Goal: Task Accomplishment & Management: Complete application form

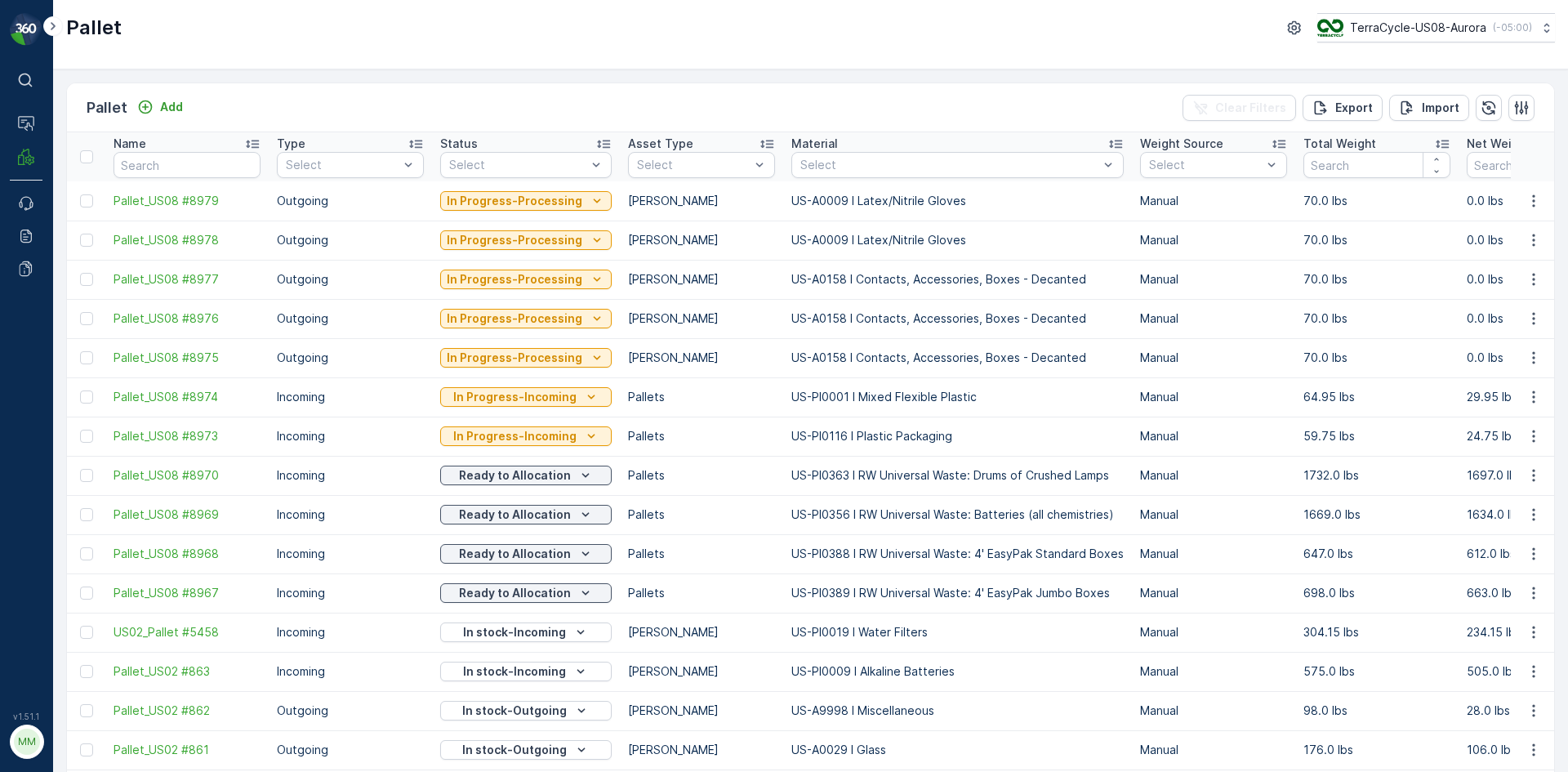
click at [168, 106] on p "Add" at bounding box center [171, 107] width 23 height 17
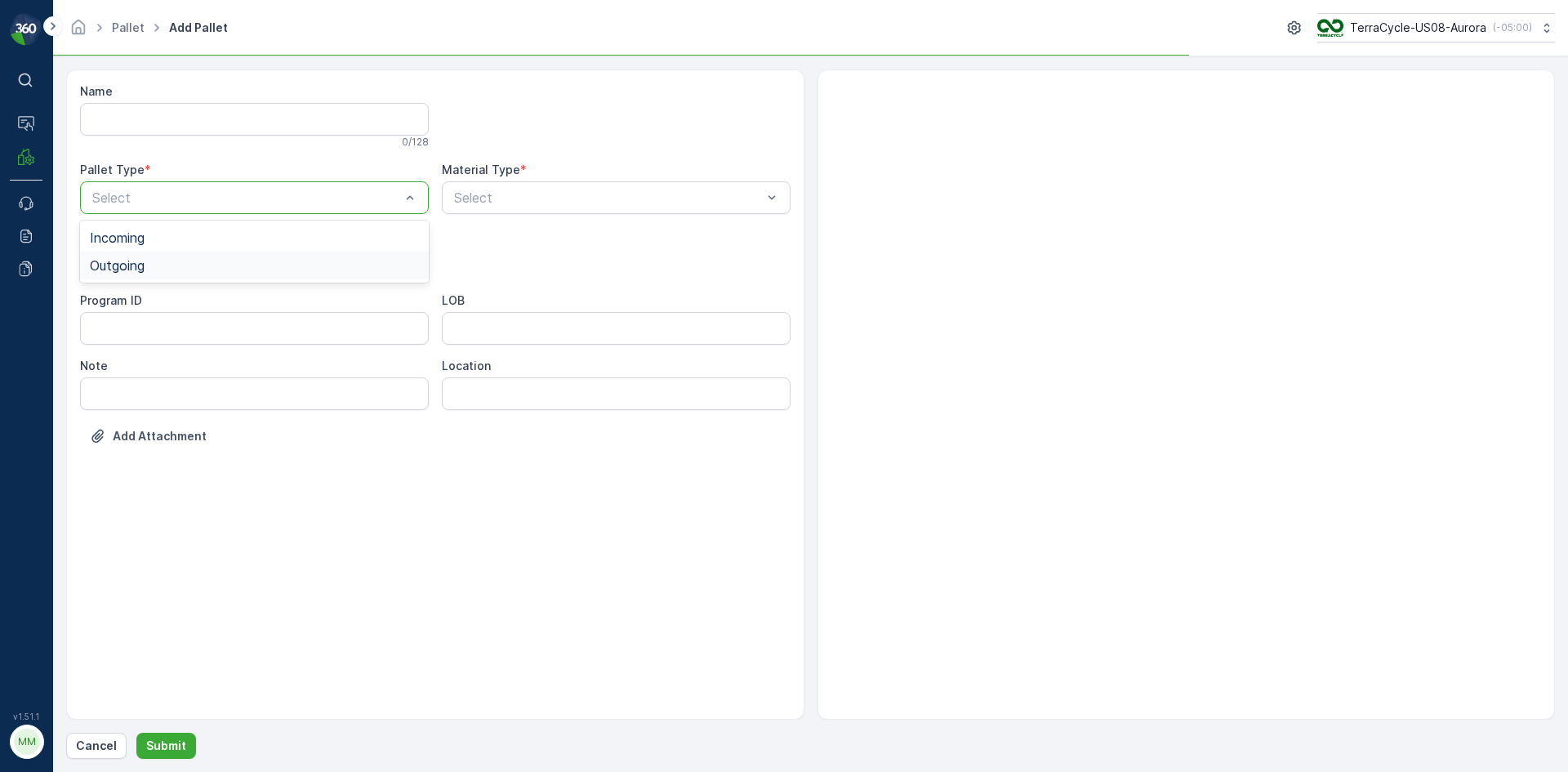
click at [133, 270] on span "Outgoing" at bounding box center [117, 266] width 54 height 15
click at [127, 301] on span "[PERSON_NAME]" at bounding box center [144, 303] width 109 height 15
type input "101"
click at [506, 236] on p "No results found" at bounding box center [616, 238] width 329 height 17
click at [562, 190] on div at bounding box center [608, 198] width 311 height 15
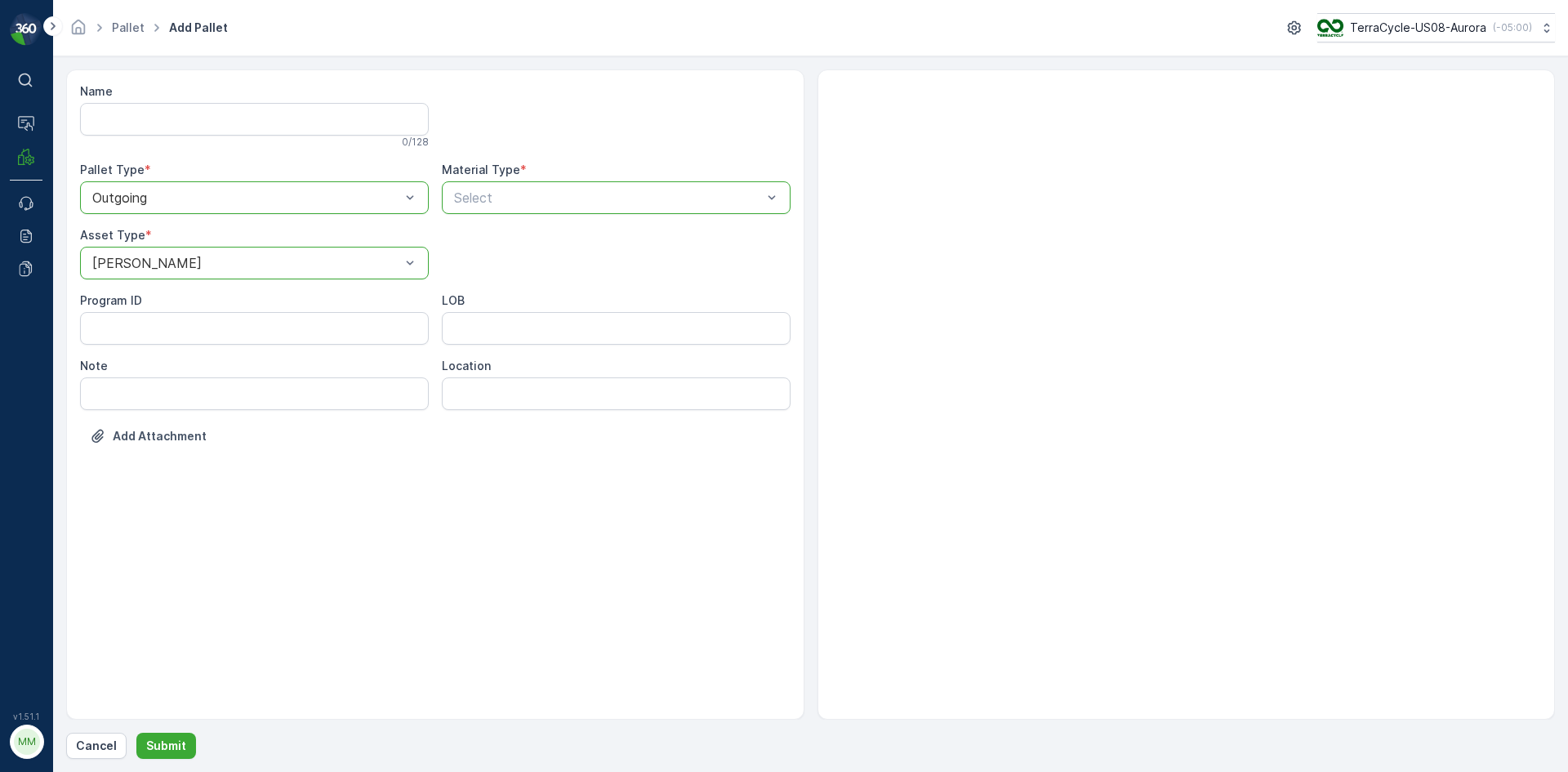
click at [562, 190] on div at bounding box center [608, 198] width 311 height 15
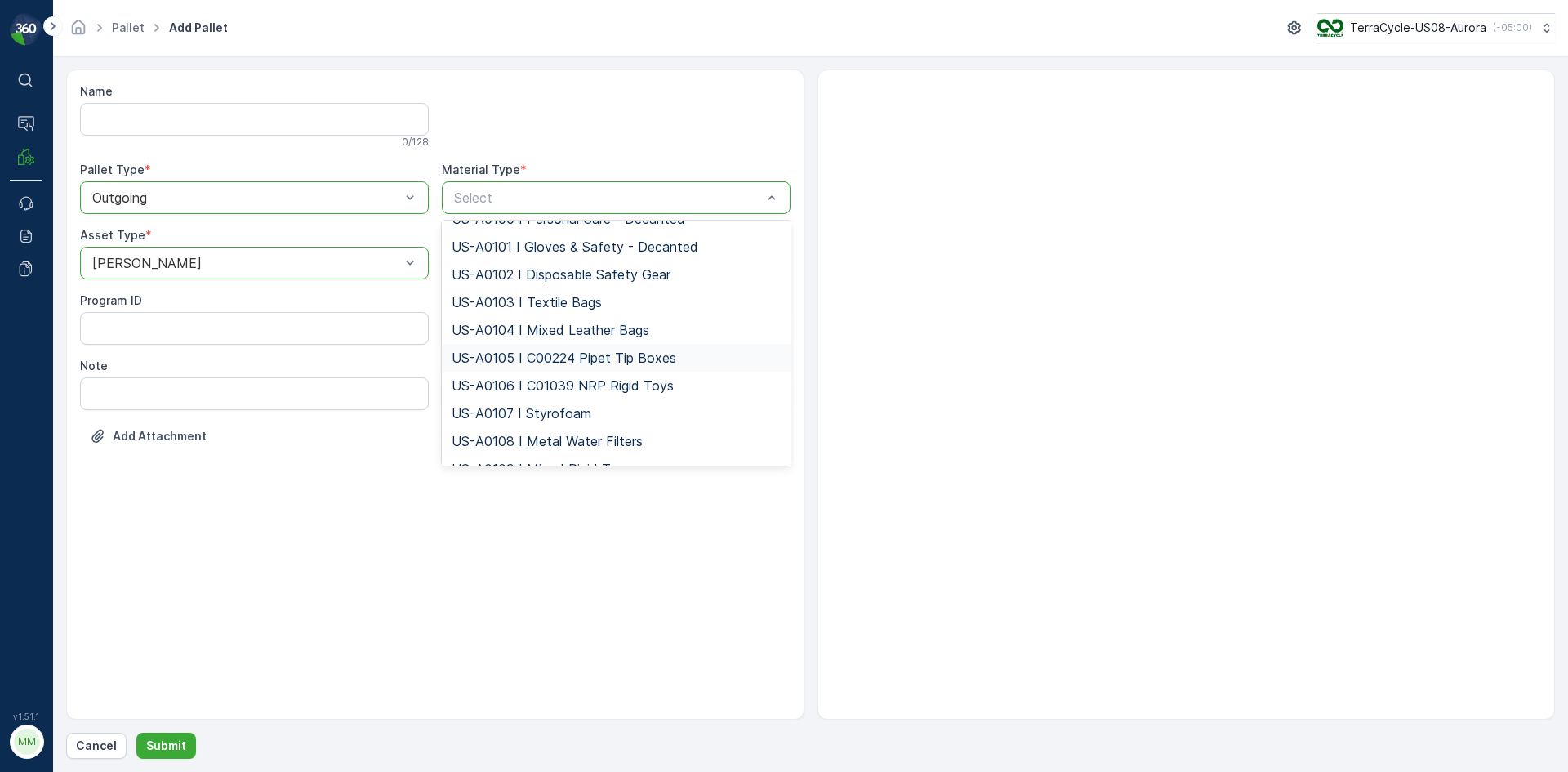
scroll to position [2615, 0]
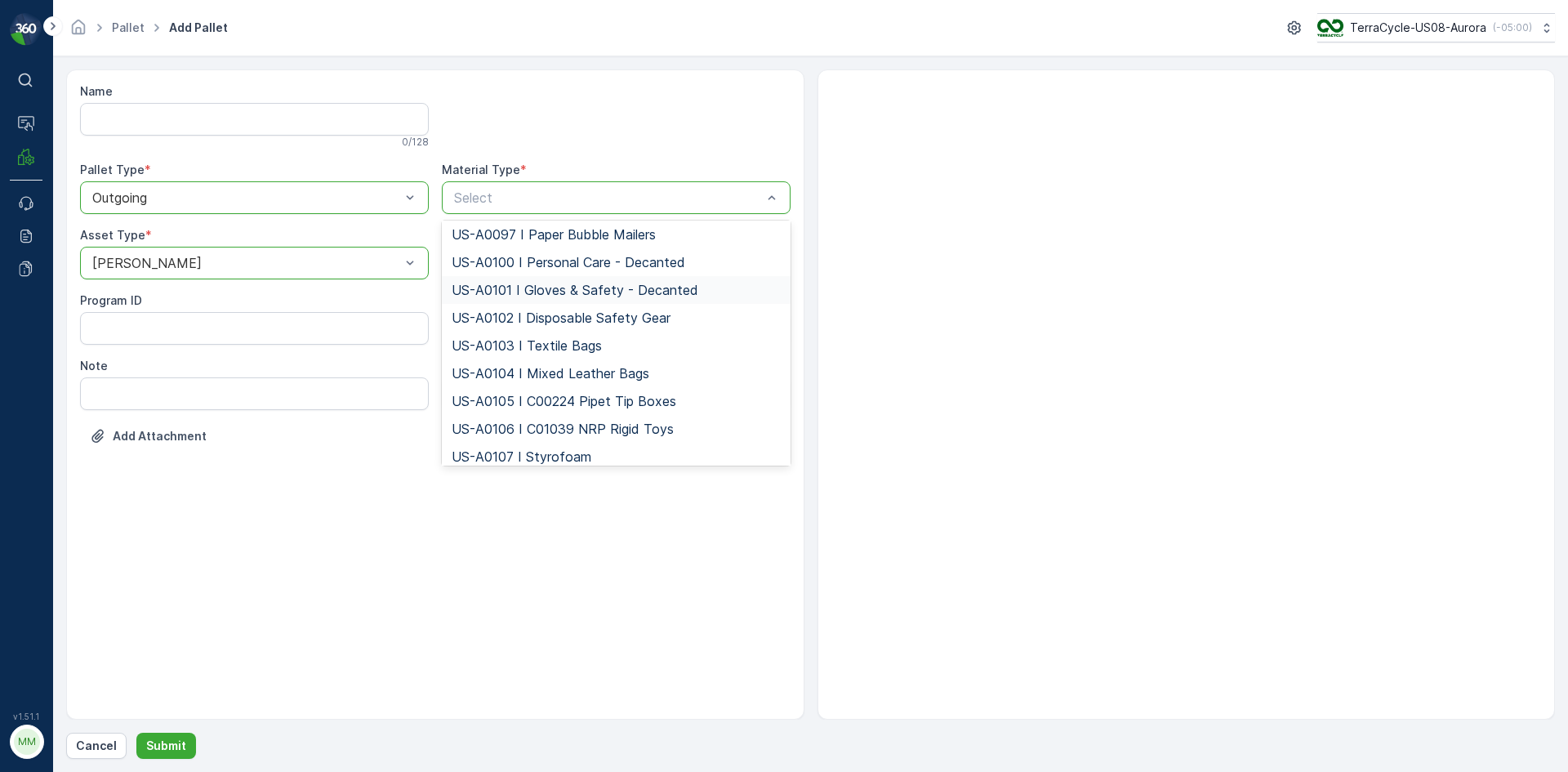
click at [527, 297] on span "US-A0101 I Gloves & Safety - Decanted" at bounding box center [575, 290] width 246 height 15
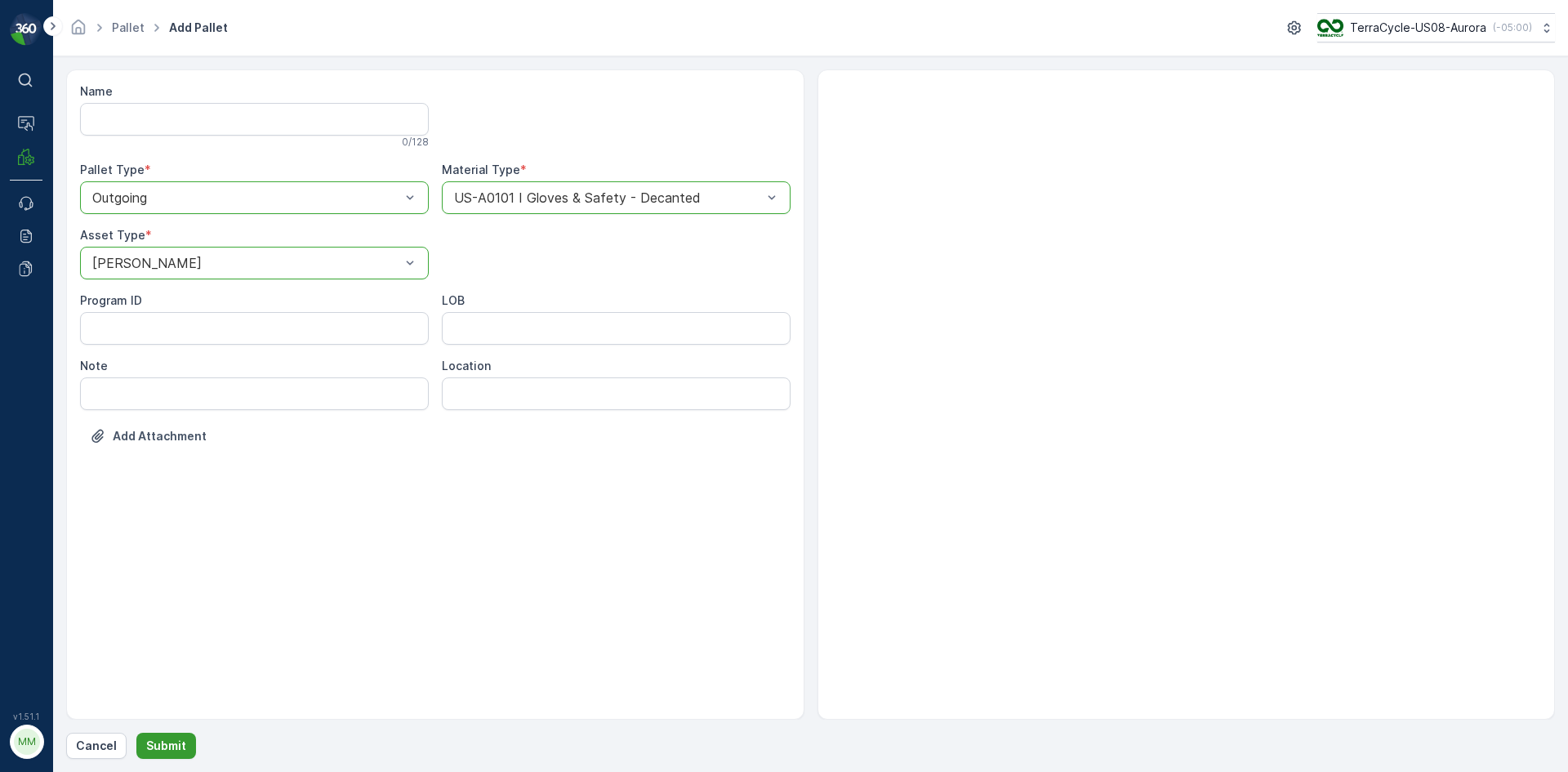
click at [163, 733] on button "Submit" at bounding box center [166, 746] width 60 height 26
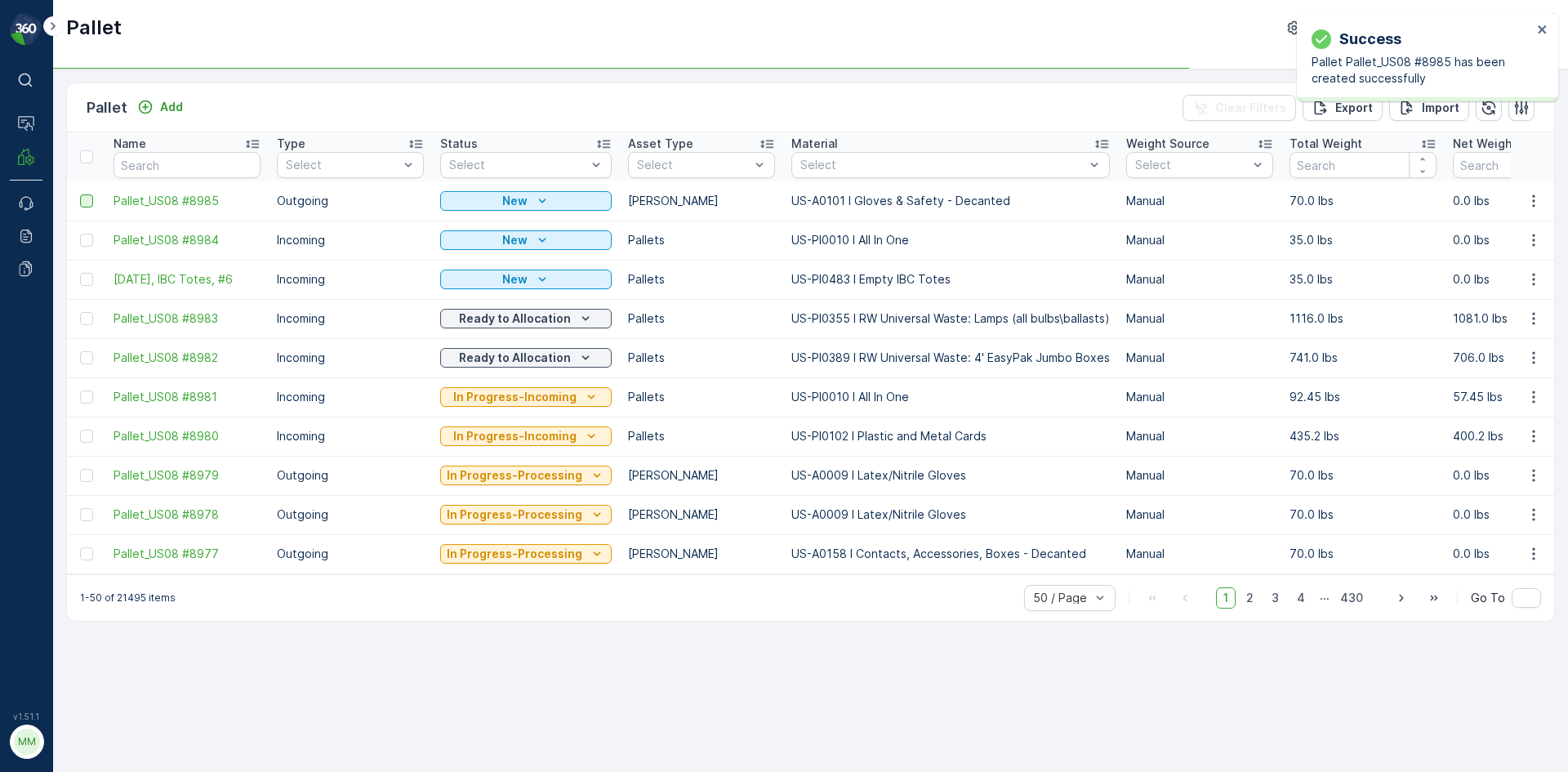
click at [91, 202] on div at bounding box center [86, 201] width 13 height 13
click at [80, 194] on input "checkbox" at bounding box center [80, 194] width 0 height 0
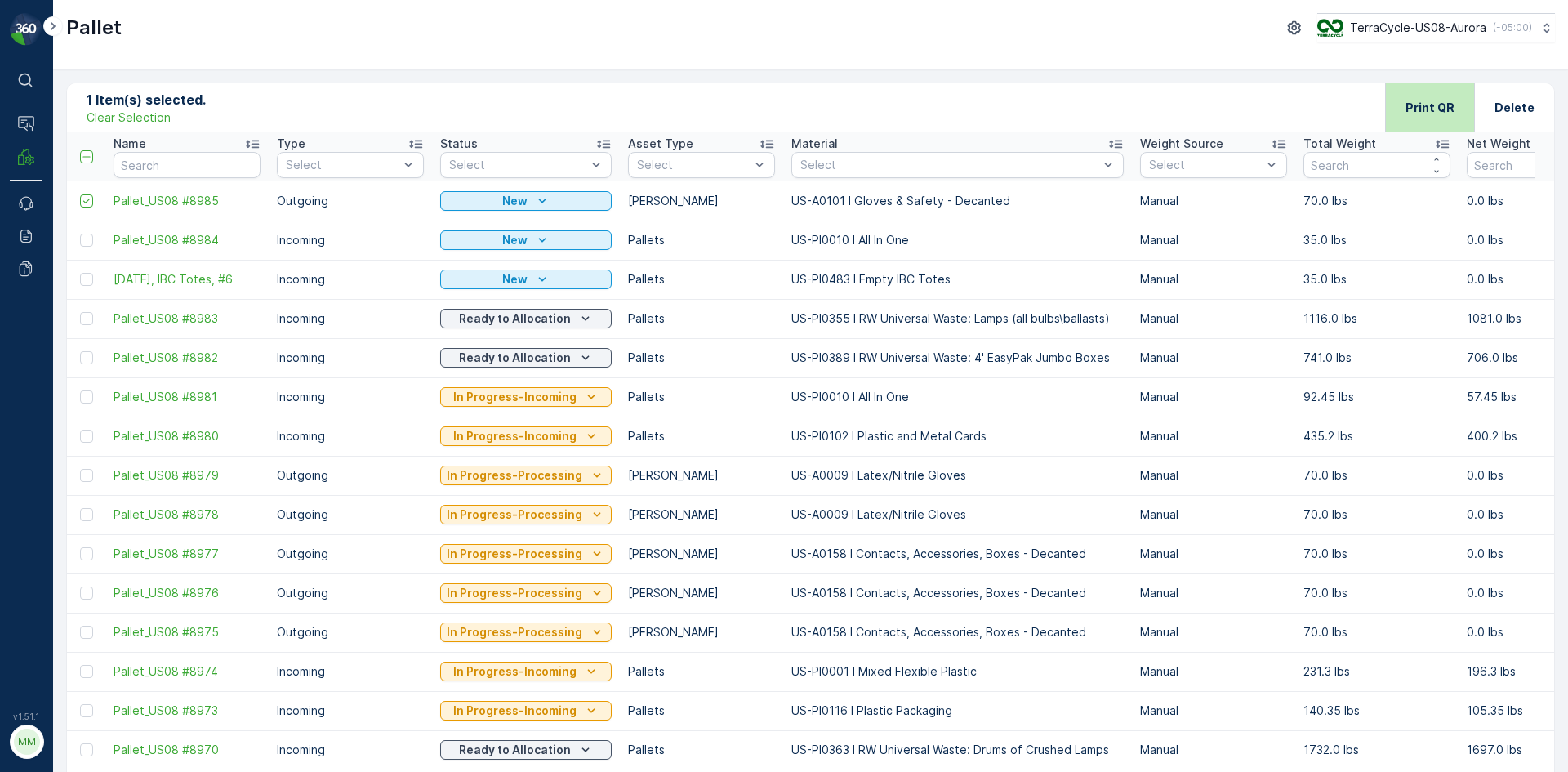
click at [1418, 102] on p "Print QR" at bounding box center [1429, 108] width 49 height 17
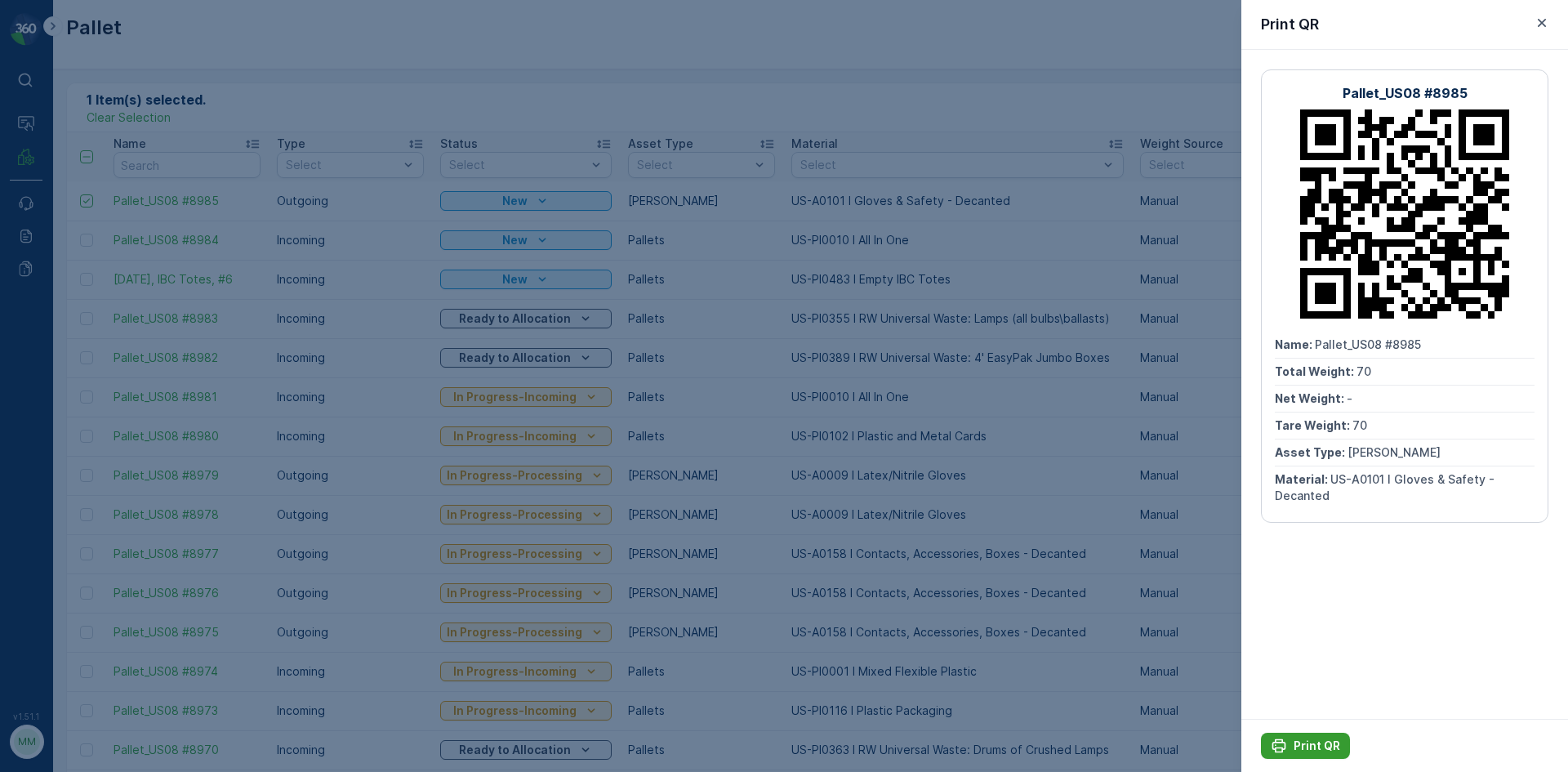
click at [1311, 743] on p "Print QR" at bounding box center [1317, 746] width 47 height 17
click at [1537, 17] on icon "button" at bounding box center [1542, 23] width 17 height 17
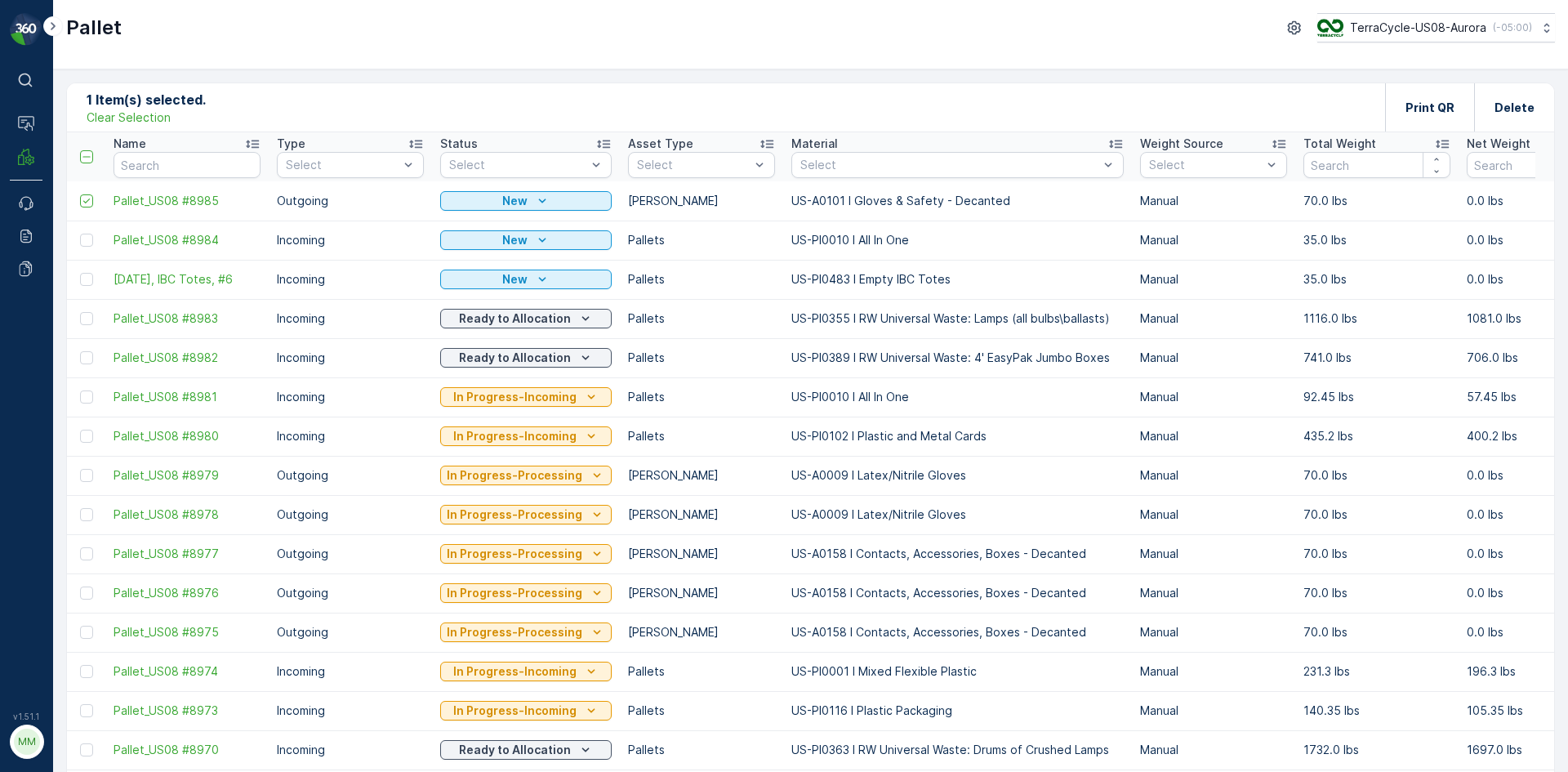
click at [154, 112] on p "Clear Selection" at bounding box center [128, 118] width 84 height 17
click at [178, 102] on p "Add" at bounding box center [171, 107] width 23 height 17
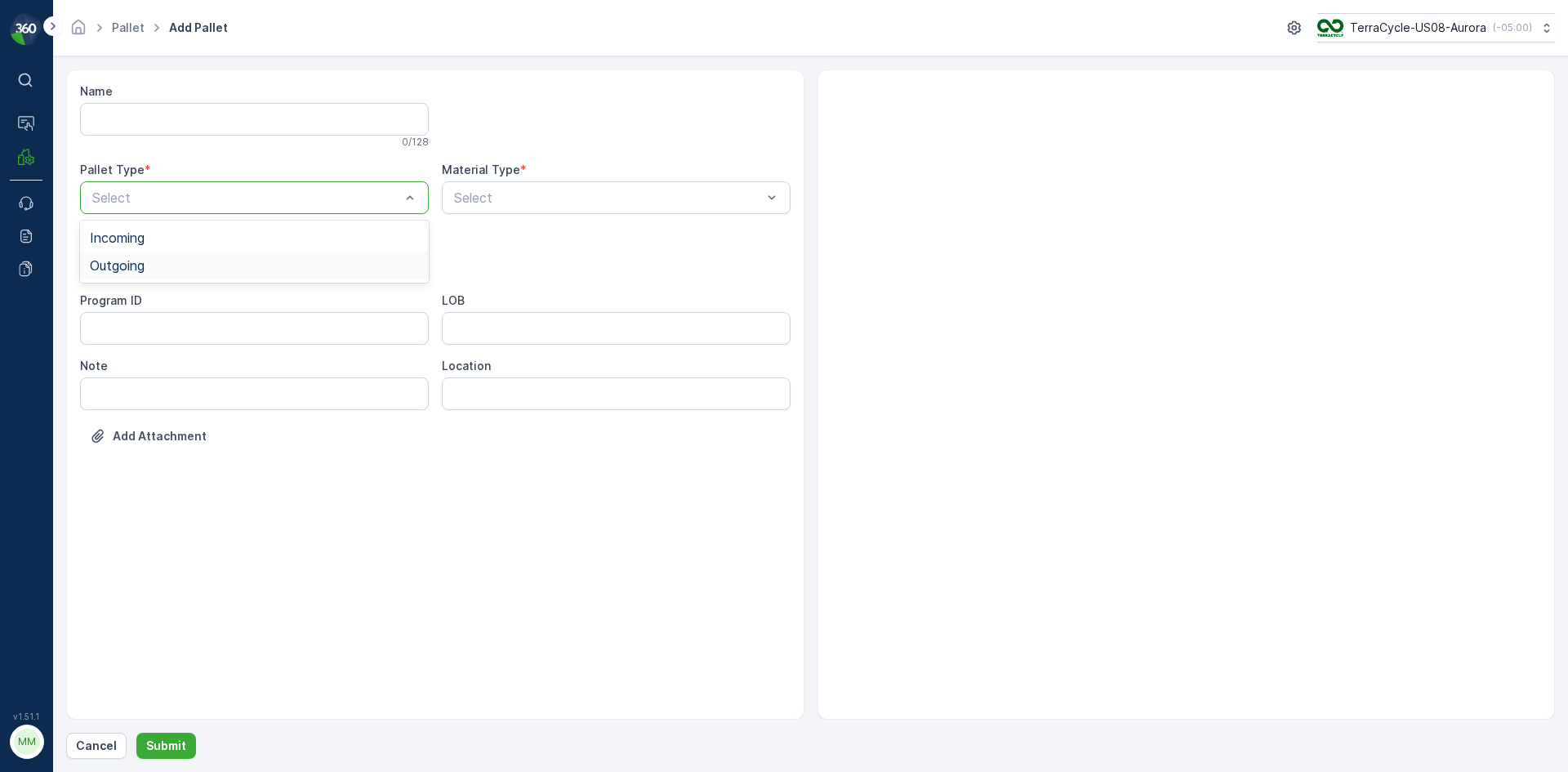
click at [144, 259] on span "Outgoing" at bounding box center [117, 266] width 54 height 15
click at [128, 300] on span "[PERSON_NAME]" at bounding box center [144, 303] width 109 height 15
click at [537, 186] on div "Select" at bounding box center [615, 198] width 349 height 33
click at [532, 188] on p "Select" at bounding box center [608, 197] width 308 height 19
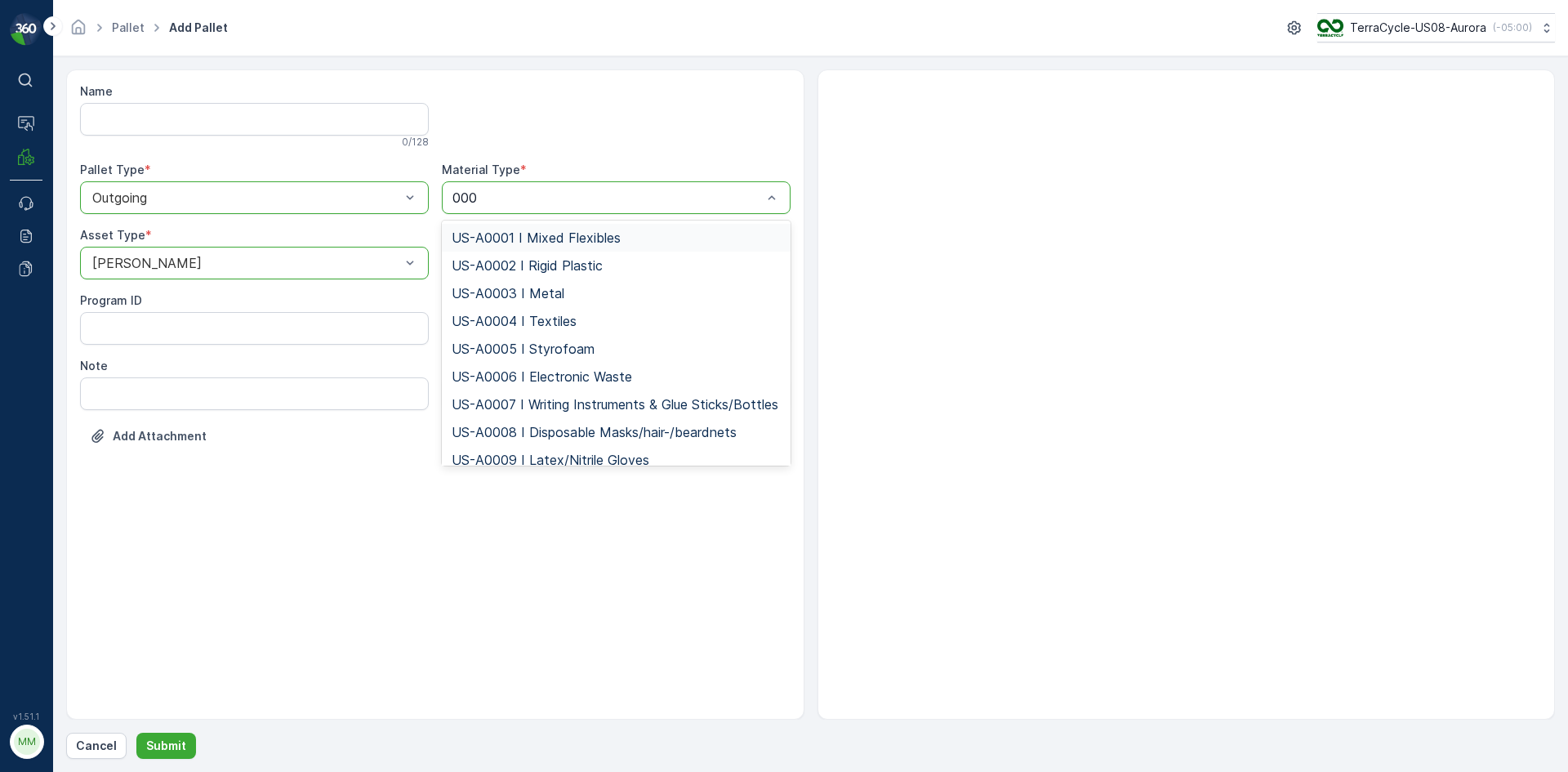
type input "0009"
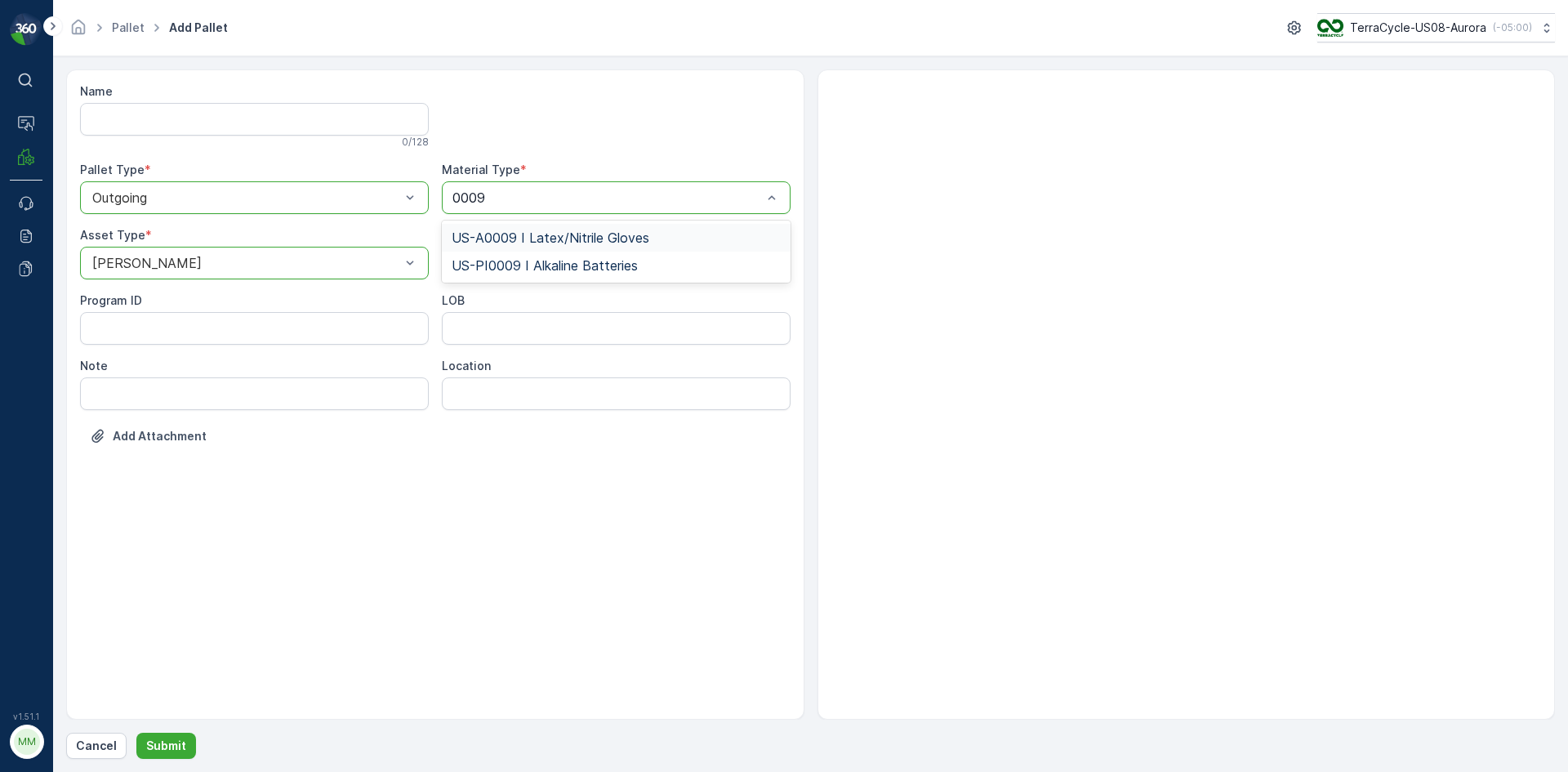
click at [572, 237] on span "US-A0009 I Latex/Nitrile Gloves" at bounding box center [550, 237] width 198 height 15
click at [172, 744] on p "Submit" at bounding box center [166, 746] width 40 height 17
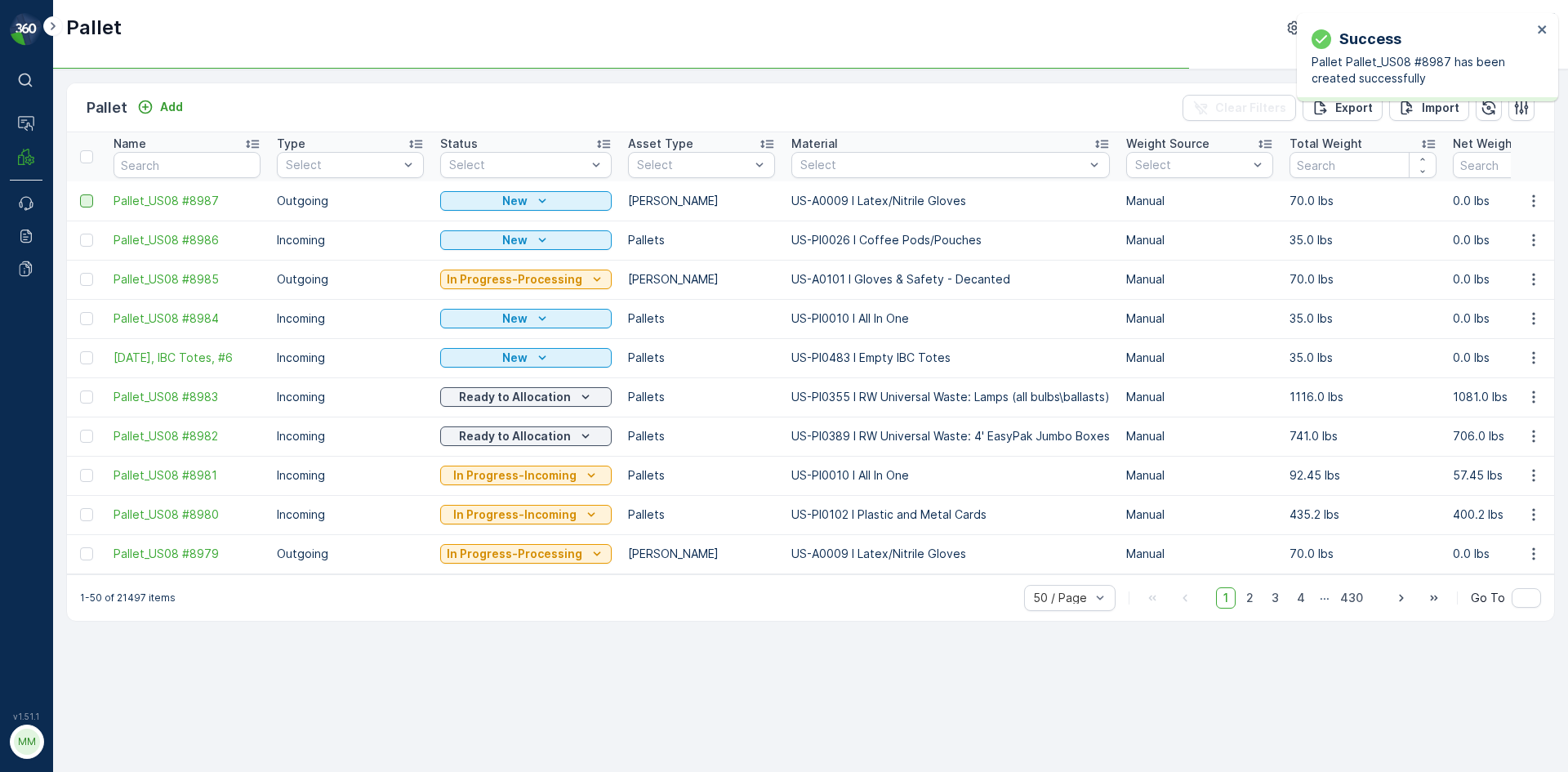
click at [85, 194] on div at bounding box center [86, 201] width 13 height 13
click at [80, 194] on input "checkbox" at bounding box center [80, 194] width 0 height 0
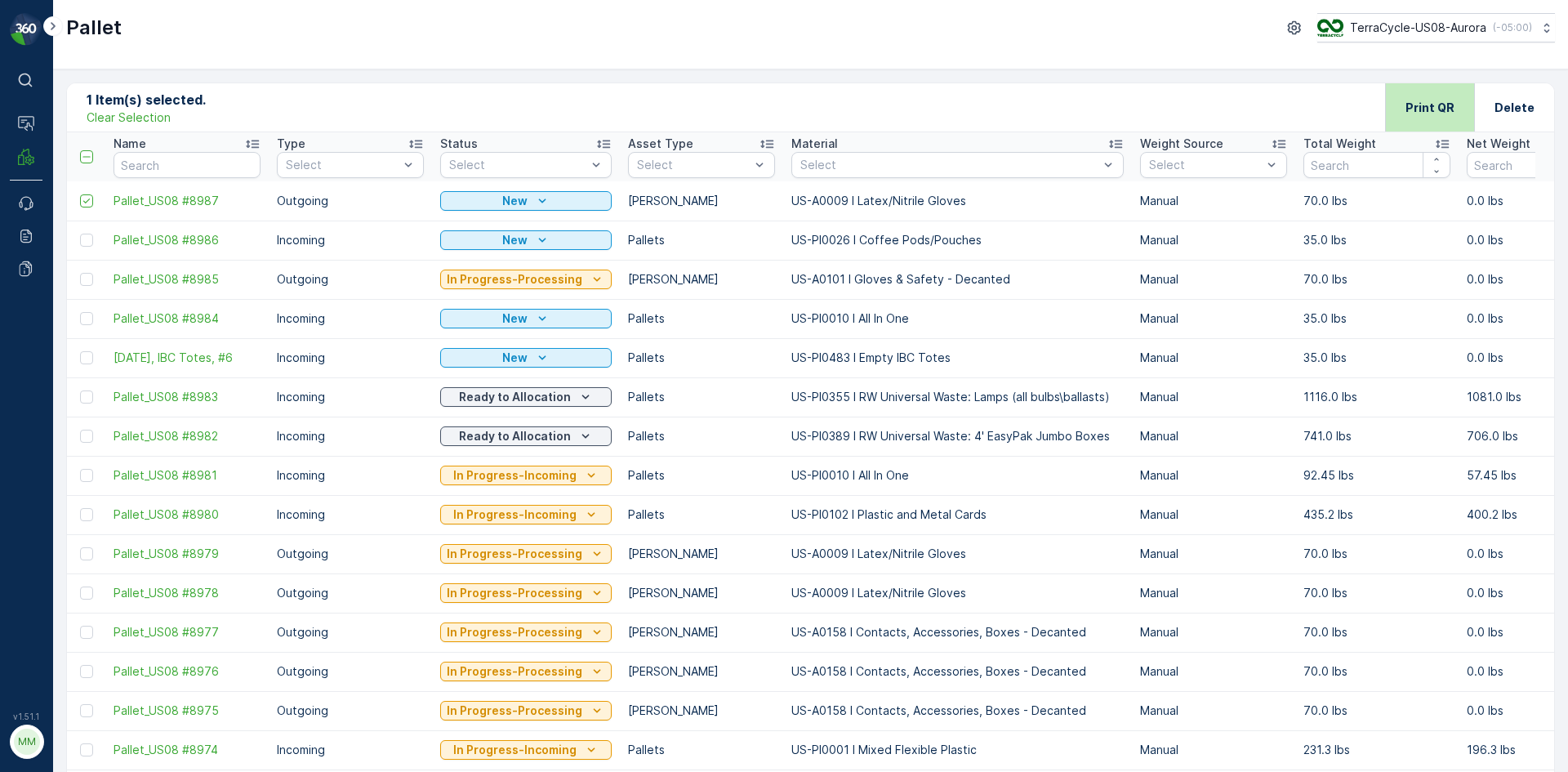
click at [1413, 111] on p "Print QR" at bounding box center [1429, 108] width 49 height 17
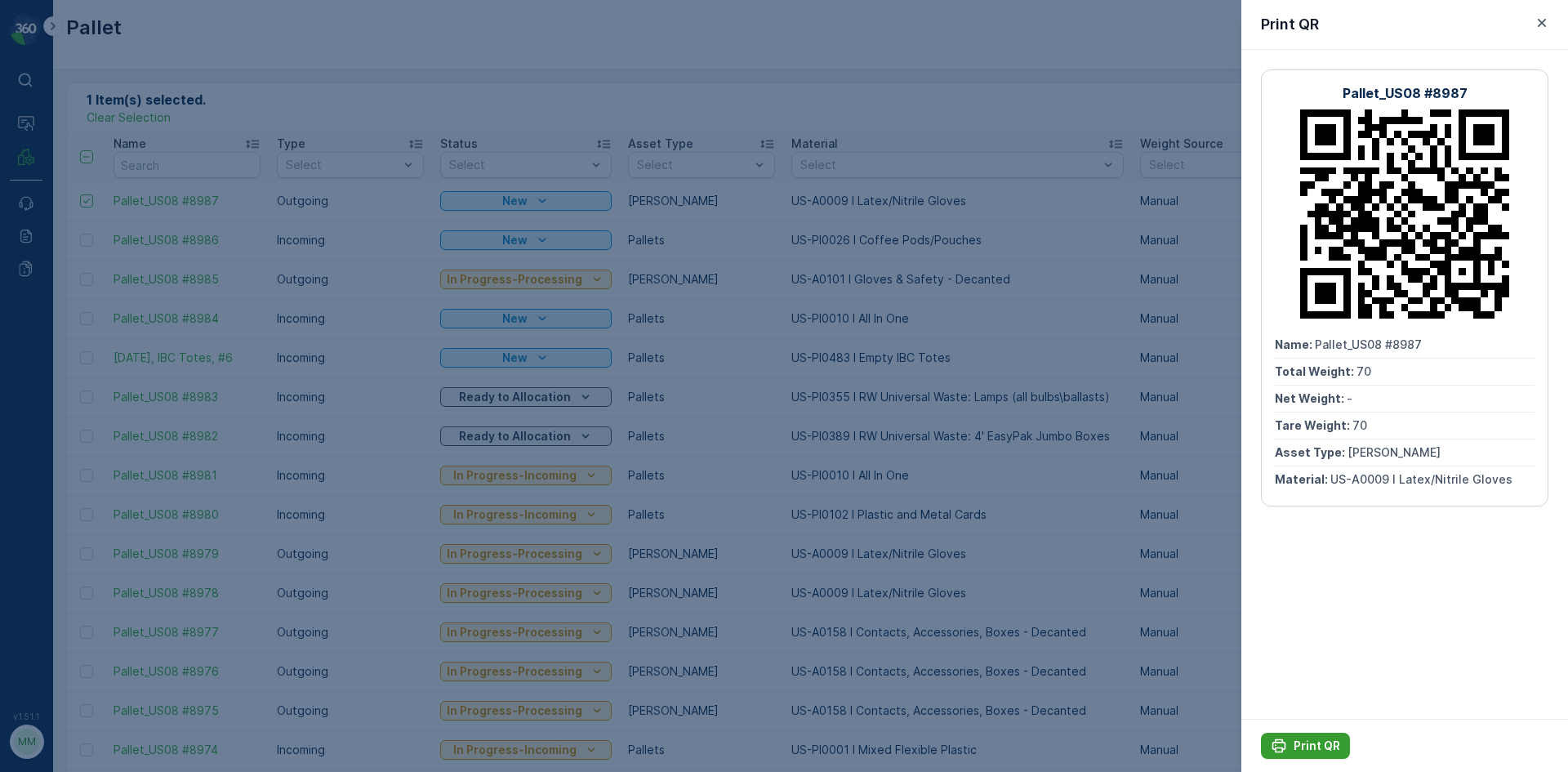
click at [1299, 746] on p "Print QR" at bounding box center [1317, 746] width 47 height 17
click at [1538, 17] on icon "button" at bounding box center [1542, 23] width 17 height 17
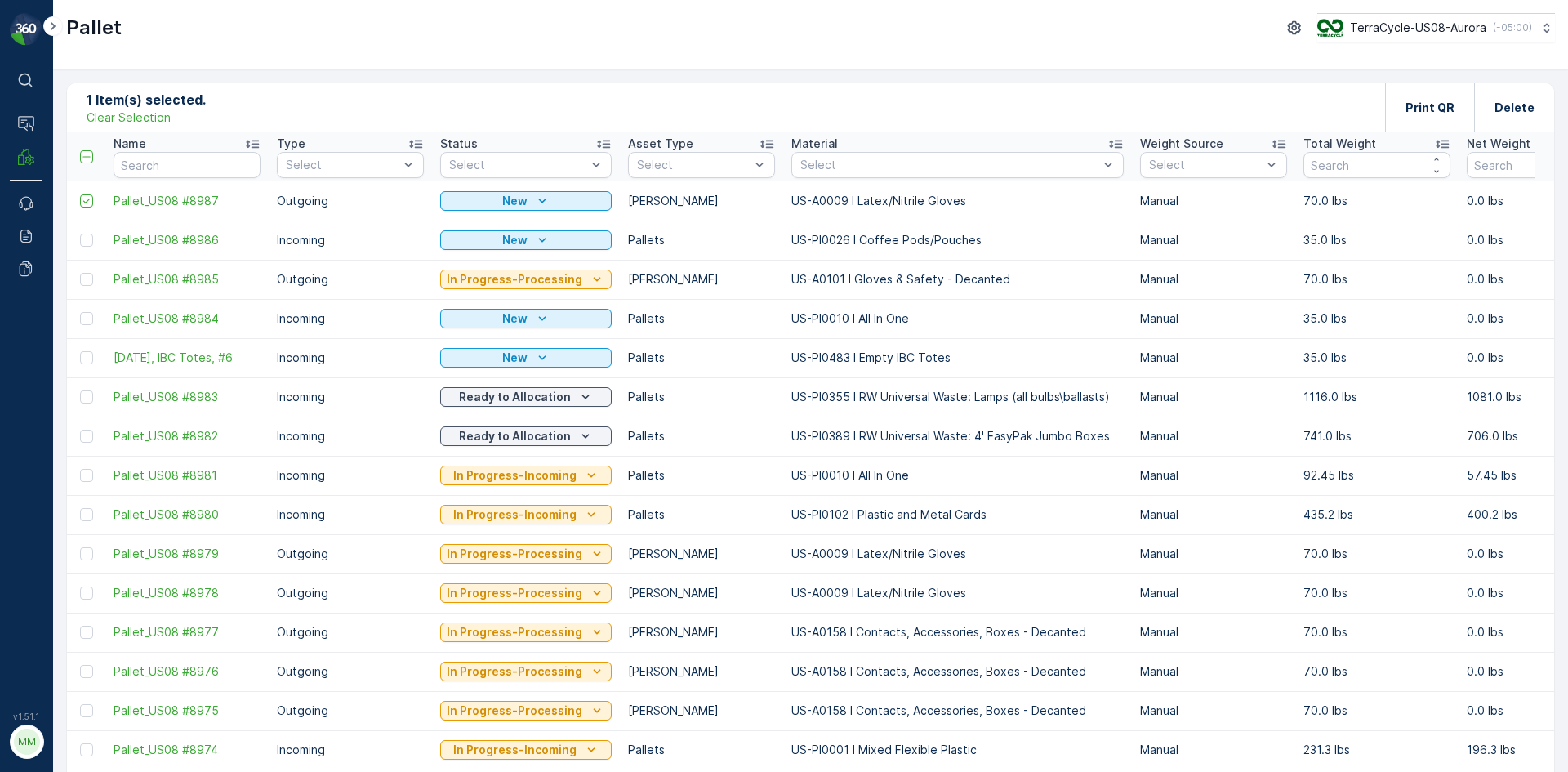
click at [151, 112] on p "Clear Selection" at bounding box center [128, 118] width 84 height 17
click at [166, 109] on p "Add" at bounding box center [171, 107] width 23 height 17
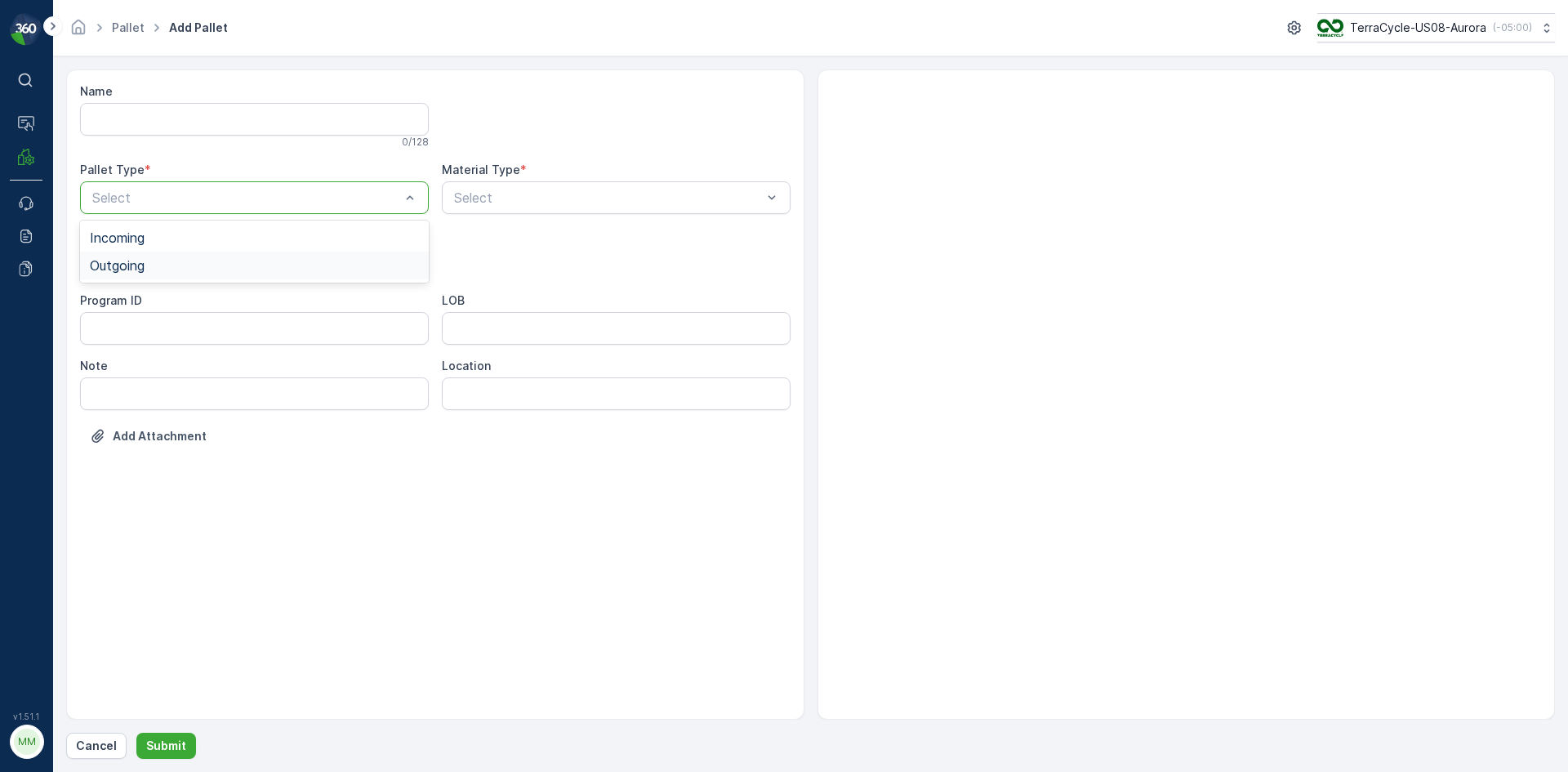
click at [208, 260] on div "Outgoing" at bounding box center [255, 266] width 329 height 15
click at [246, 310] on div "[PERSON_NAME]" at bounding box center [255, 303] width 329 height 15
click at [781, 201] on div "Select" at bounding box center [615, 198] width 349 height 33
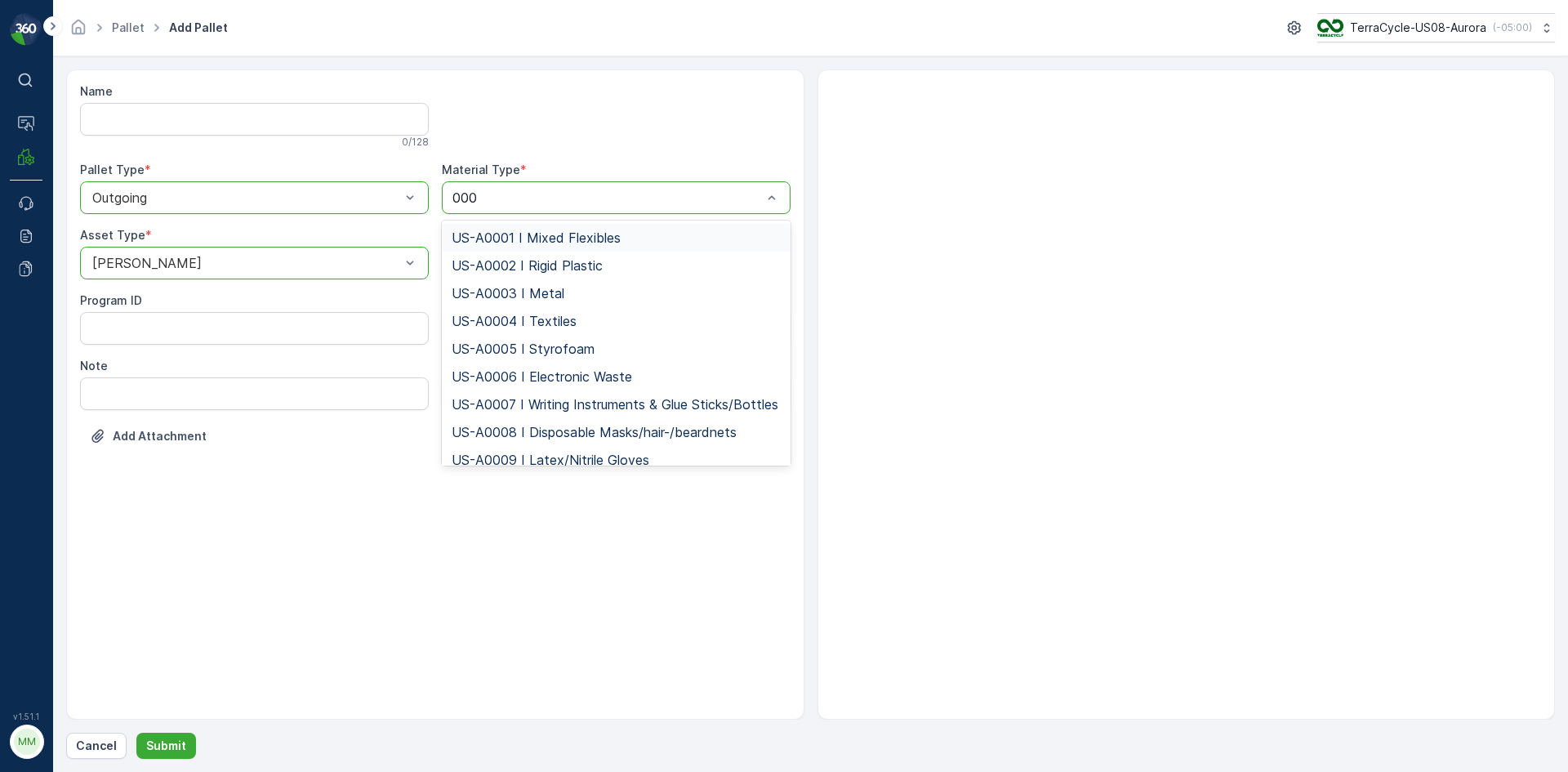
type input "0008"
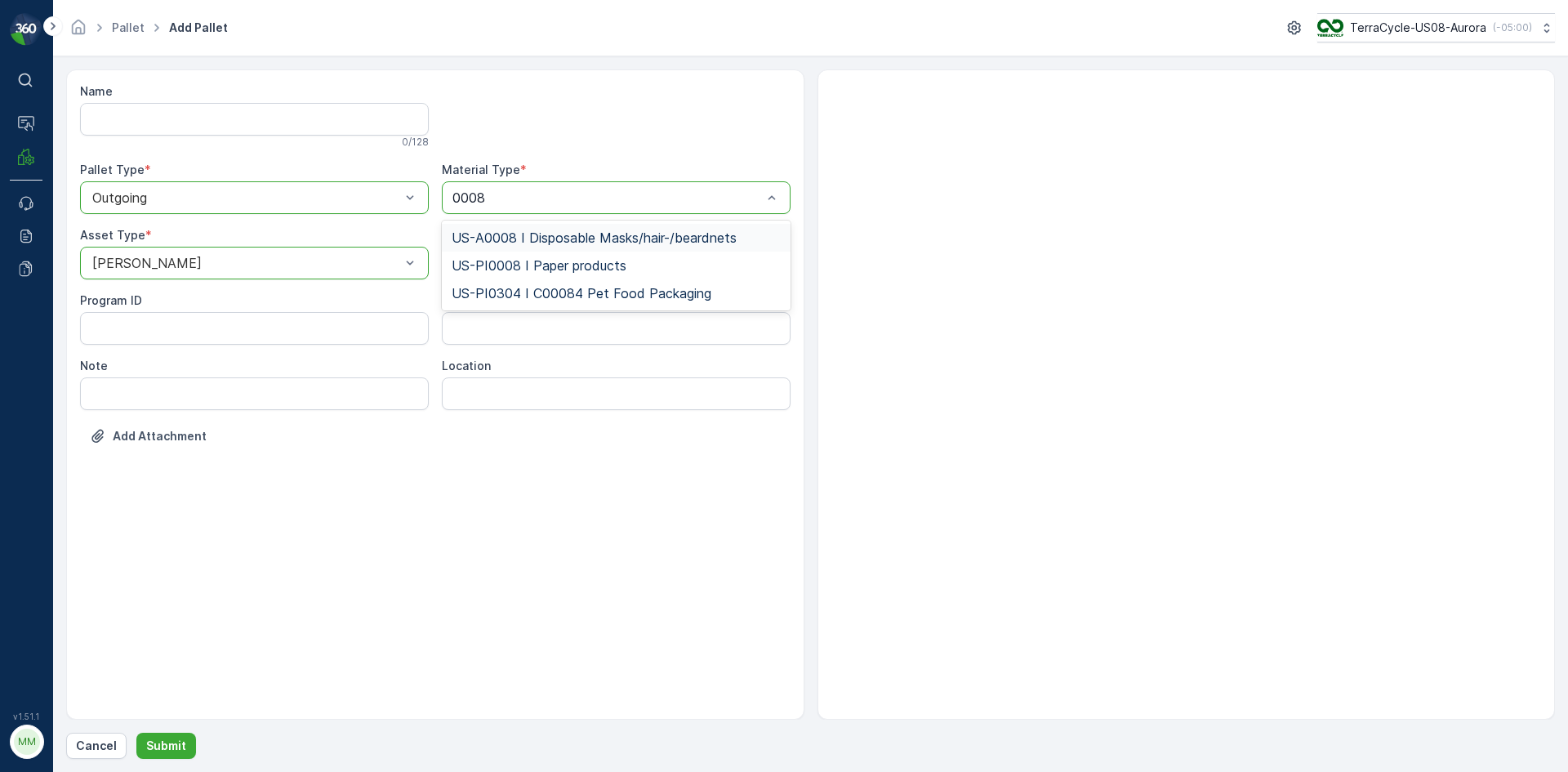
click at [629, 236] on span "US-A0008 I Disposable Masks/hair-/beardnets" at bounding box center [594, 237] width 285 height 15
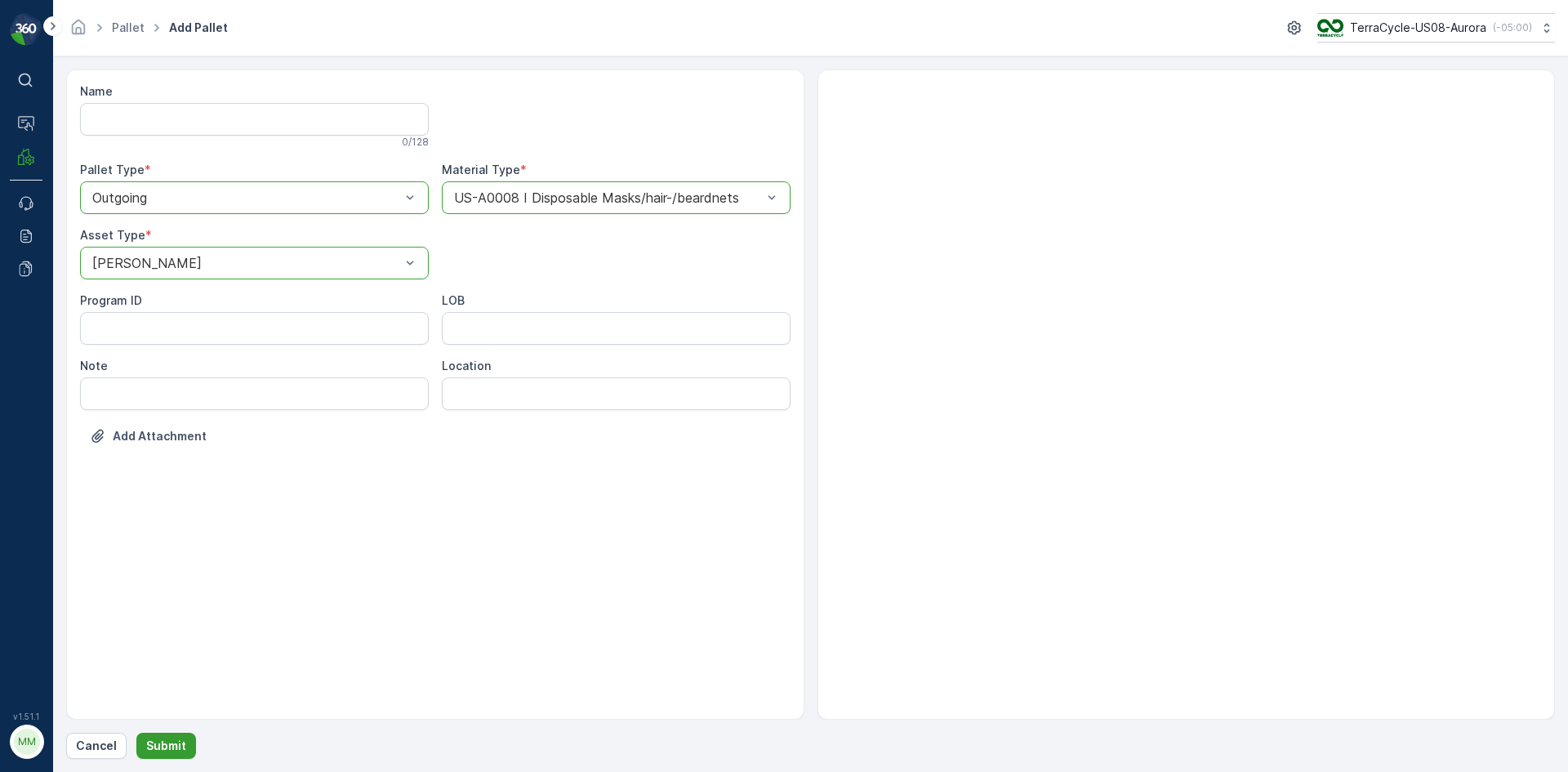
click at [163, 744] on p "Submit" at bounding box center [166, 746] width 40 height 17
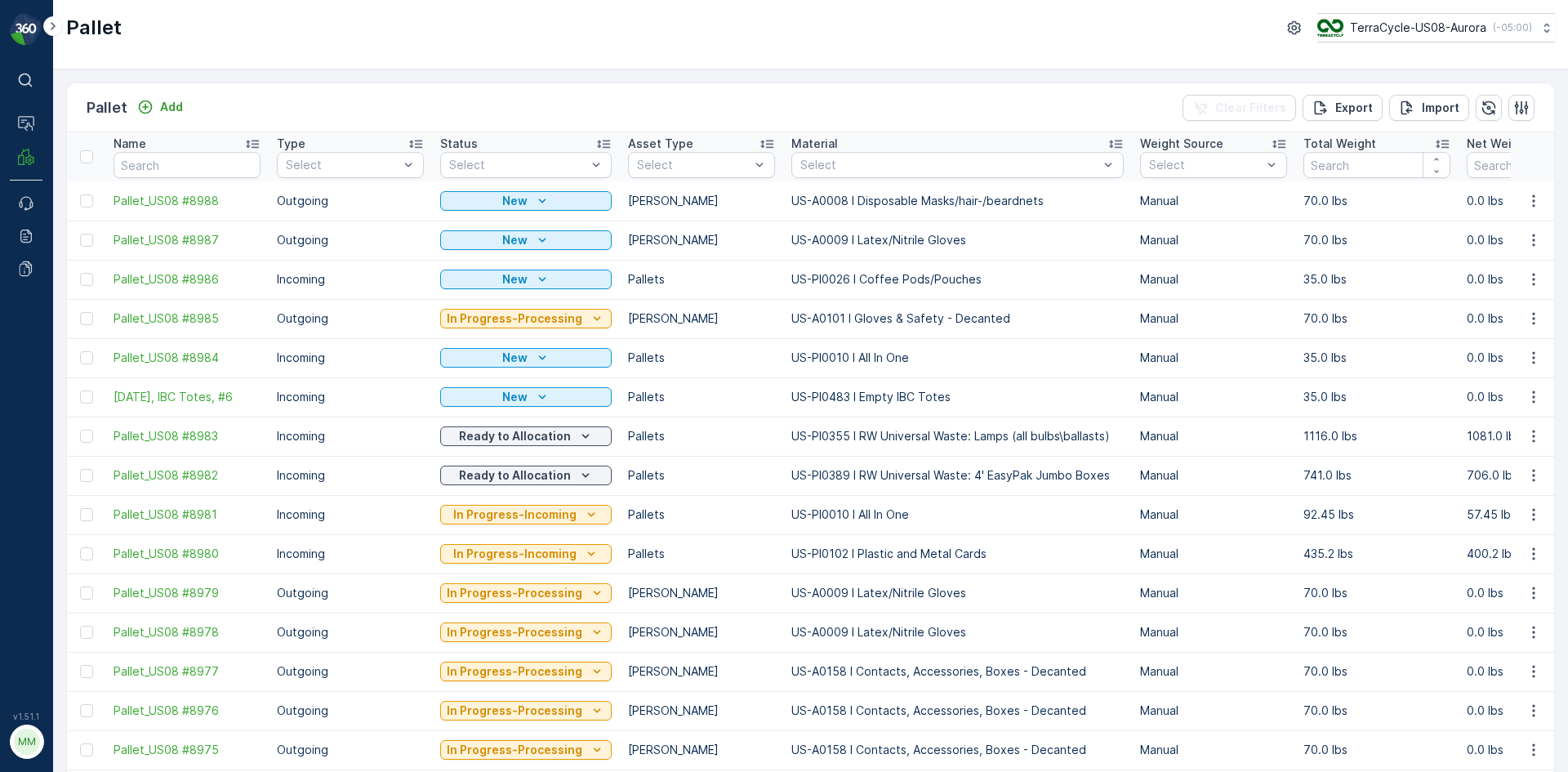
drag, startPoint x: 85, startPoint y: 196, endPoint x: 221, endPoint y: 151, distance: 143.3
click at [85, 196] on div at bounding box center [86, 201] width 13 height 13
click at [80, 194] on input "checkbox" at bounding box center [80, 194] width 0 height 0
click at [1448, 91] on div "Print QR" at bounding box center [1429, 108] width 49 height 48
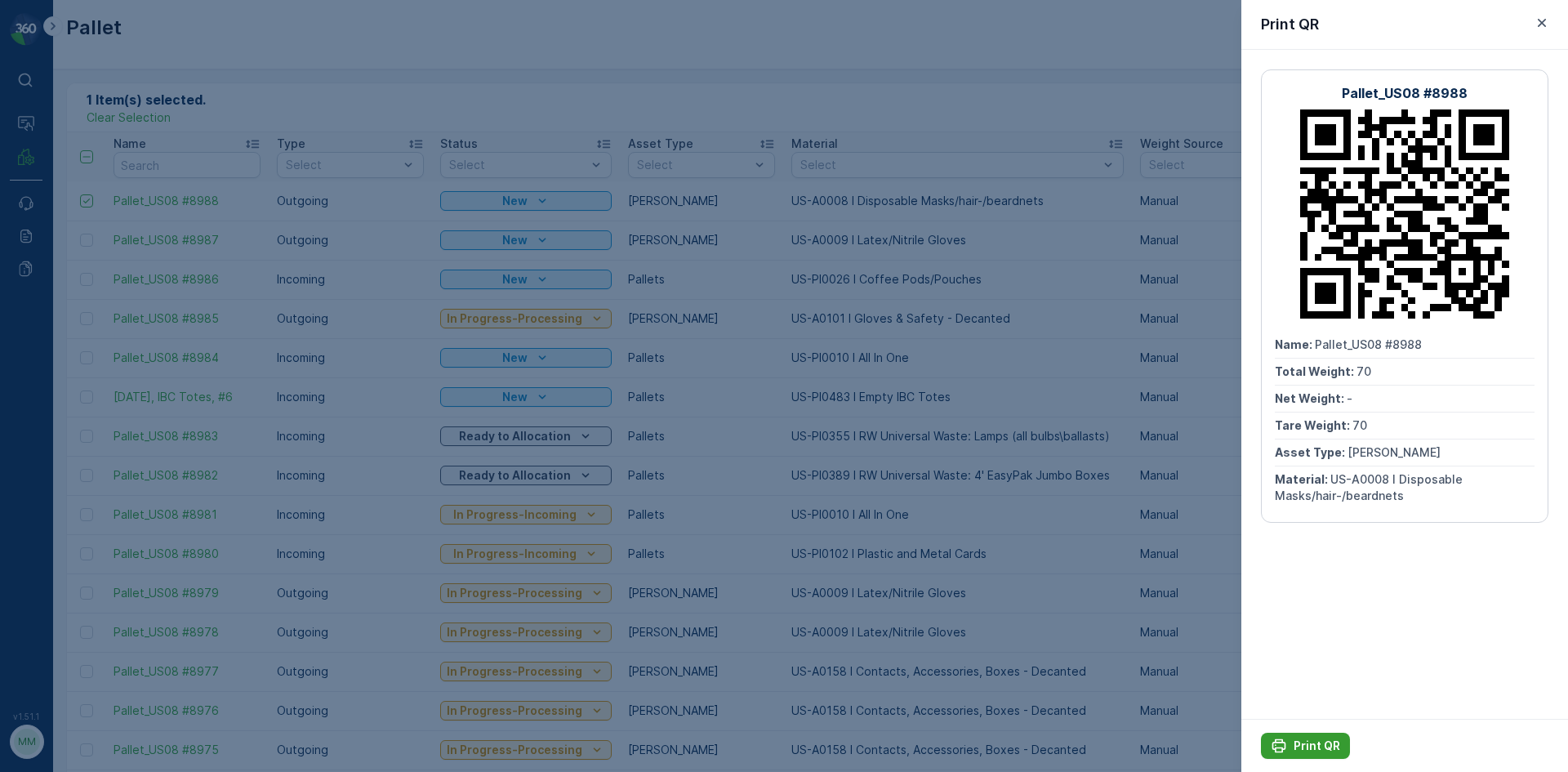
click at [1326, 734] on button "Print QR" at bounding box center [1305, 746] width 89 height 26
click at [1535, 57] on div "Print QR Pallet_US08 #8988 Name : Pallet_US08 #8988 Total Weight : 70 Net Weigh…" at bounding box center [1404, 386] width 326 height 772
click at [1541, 16] on icon "button" at bounding box center [1542, 23] width 17 height 17
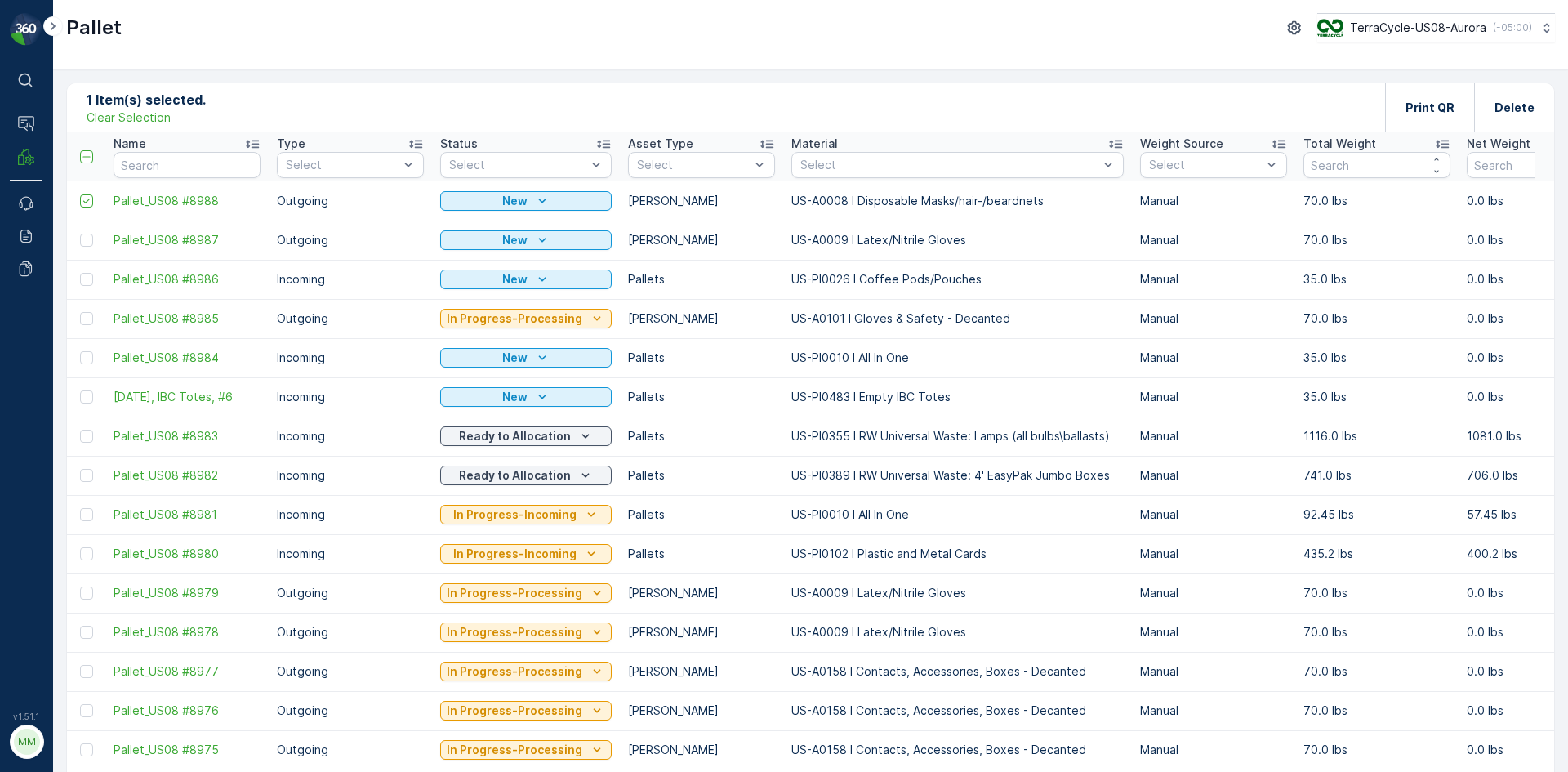
click at [166, 114] on p "Clear Selection" at bounding box center [128, 118] width 84 height 17
click at [179, 106] on p "Add" at bounding box center [171, 107] width 23 height 17
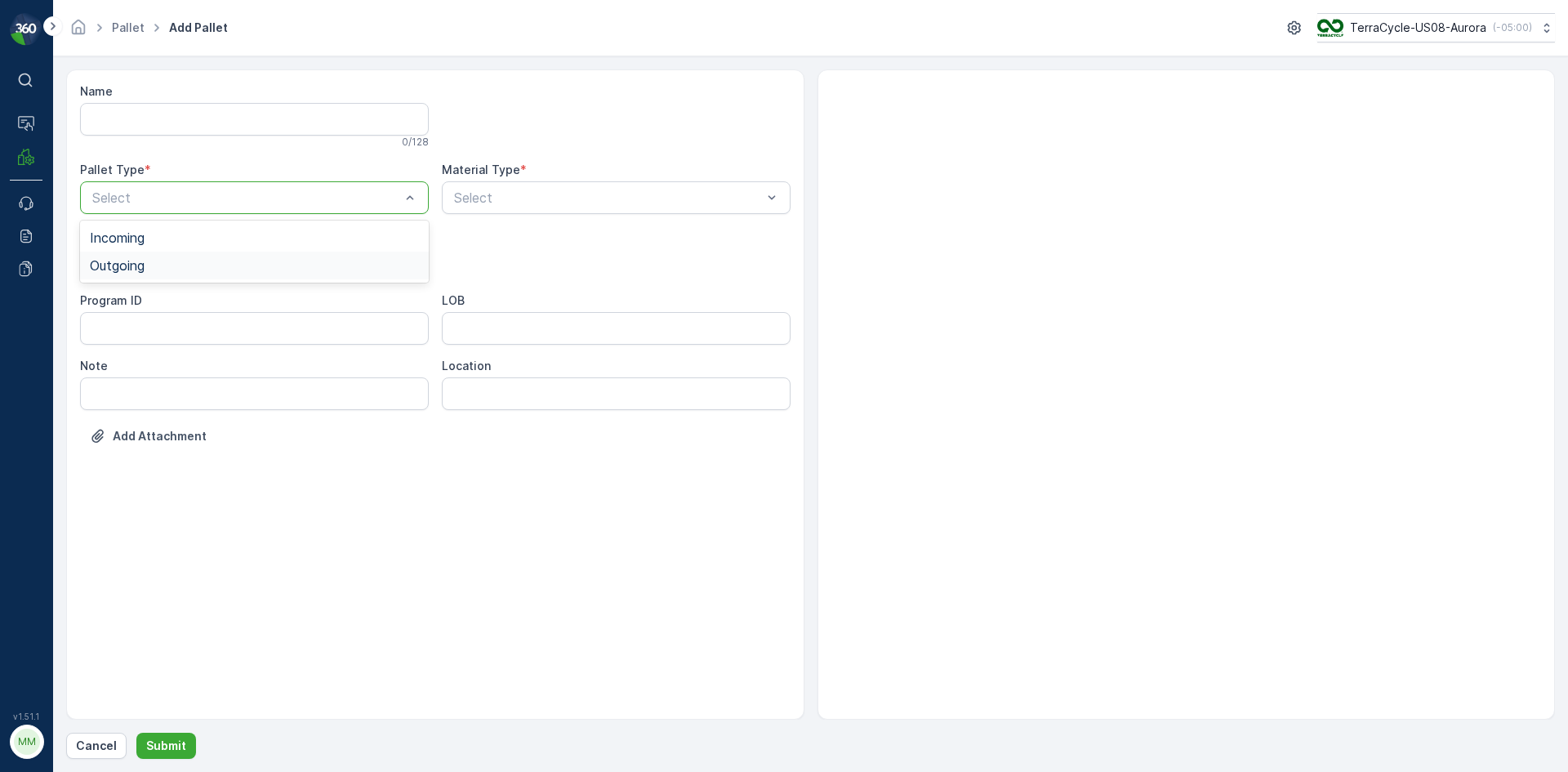
click at [164, 263] on div "Outgoing" at bounding box center [255, 266] width 329 height 15
click at [138, 302] on div "[PERSON_NAME]" at bounding box center [255, 303] width 329 height 15
click at [615, 194] on div at bounding box center [608, 198] width 311 height 15
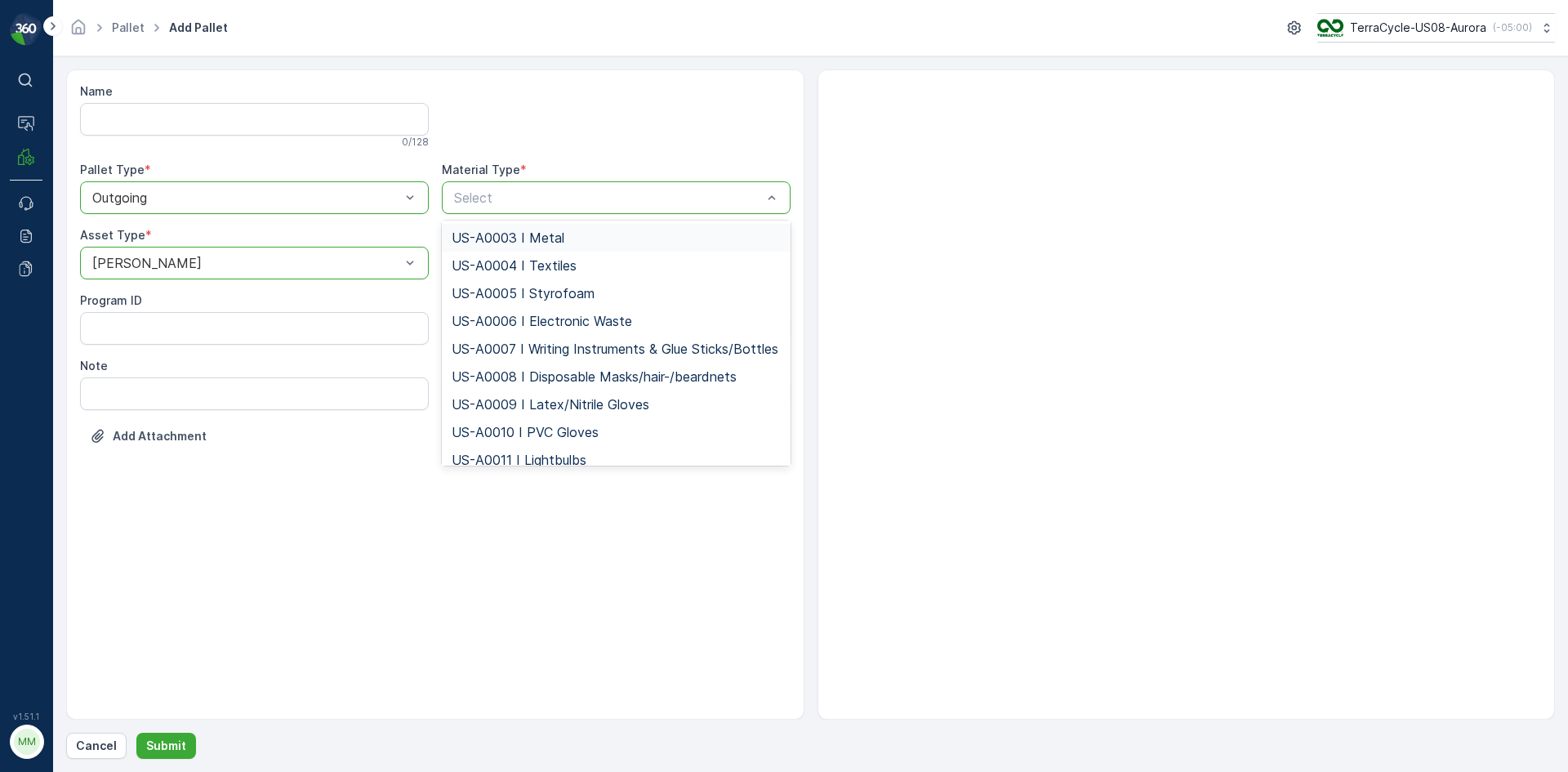
scroll to position [82, 0]
click at [538, 386] on span "US-A0009 I Latex/Nitrile Gloves" at bounding box center [550, 378] width 198 height 15
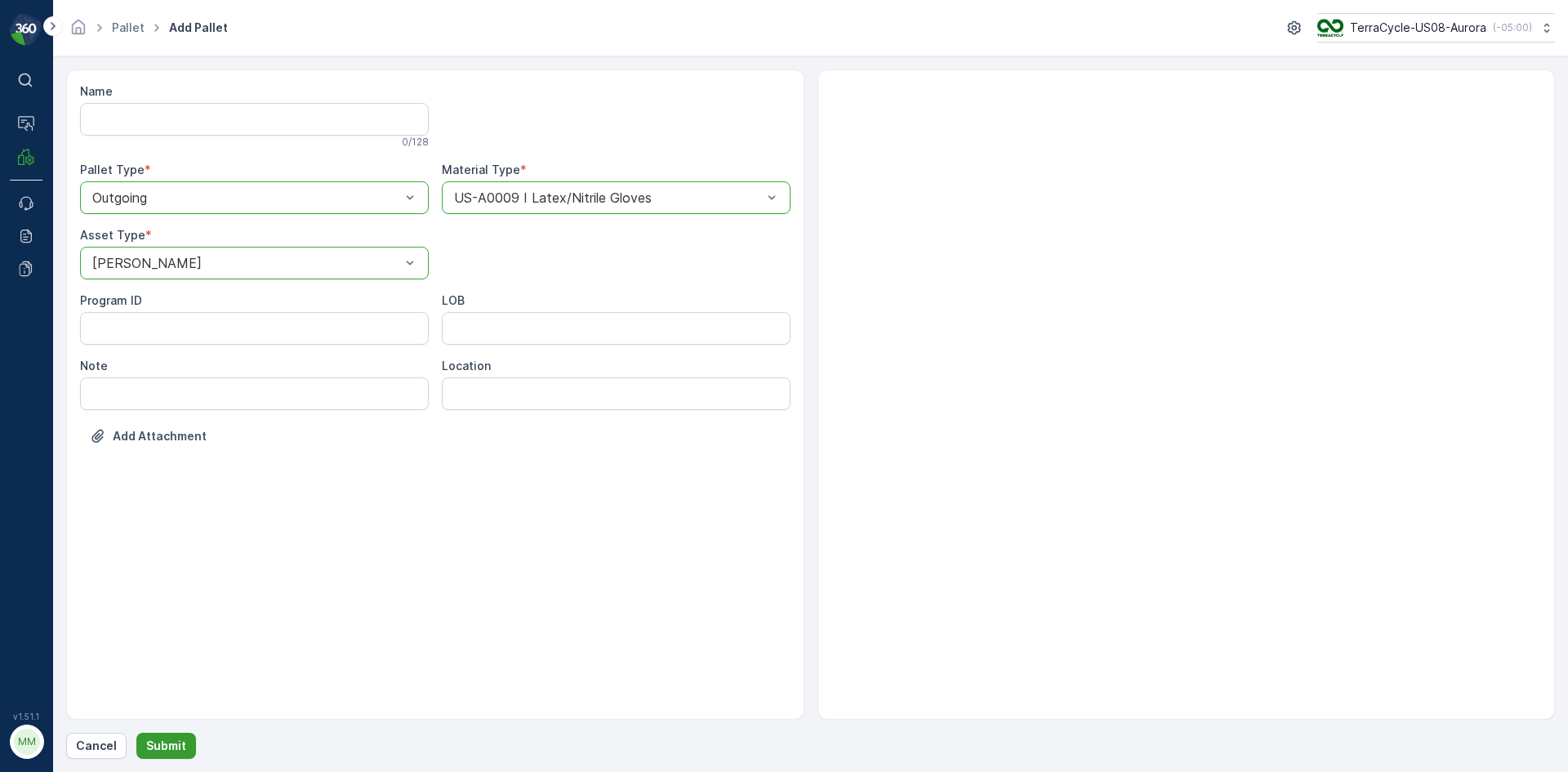
click at [149, 747] on p "Submit" at bounding box center [166, 746] width 40 height 17
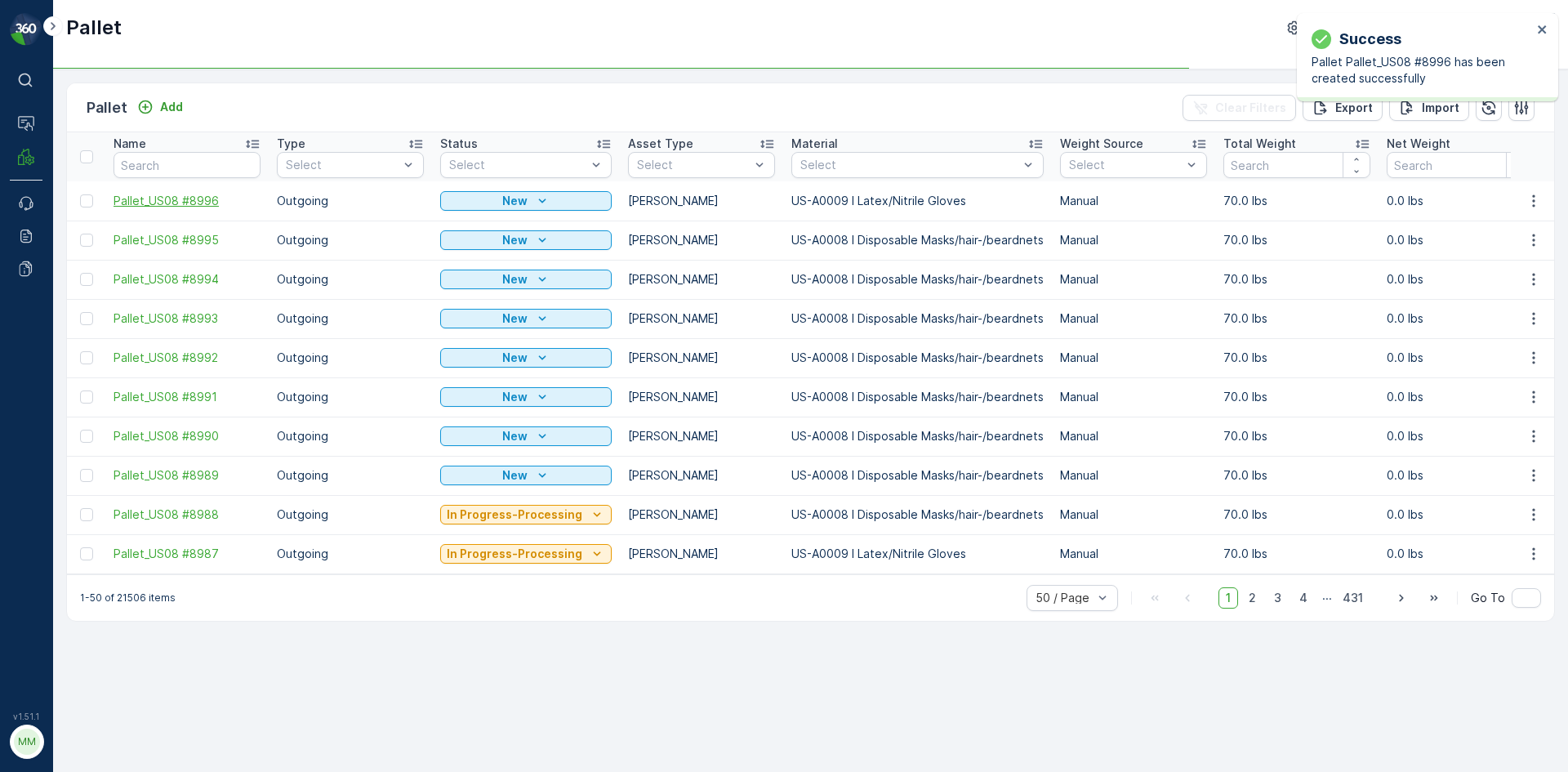
click at [120, 200] on span "Pallet_US08 #8996" at bounding box center [187, 202] width 147 height 17
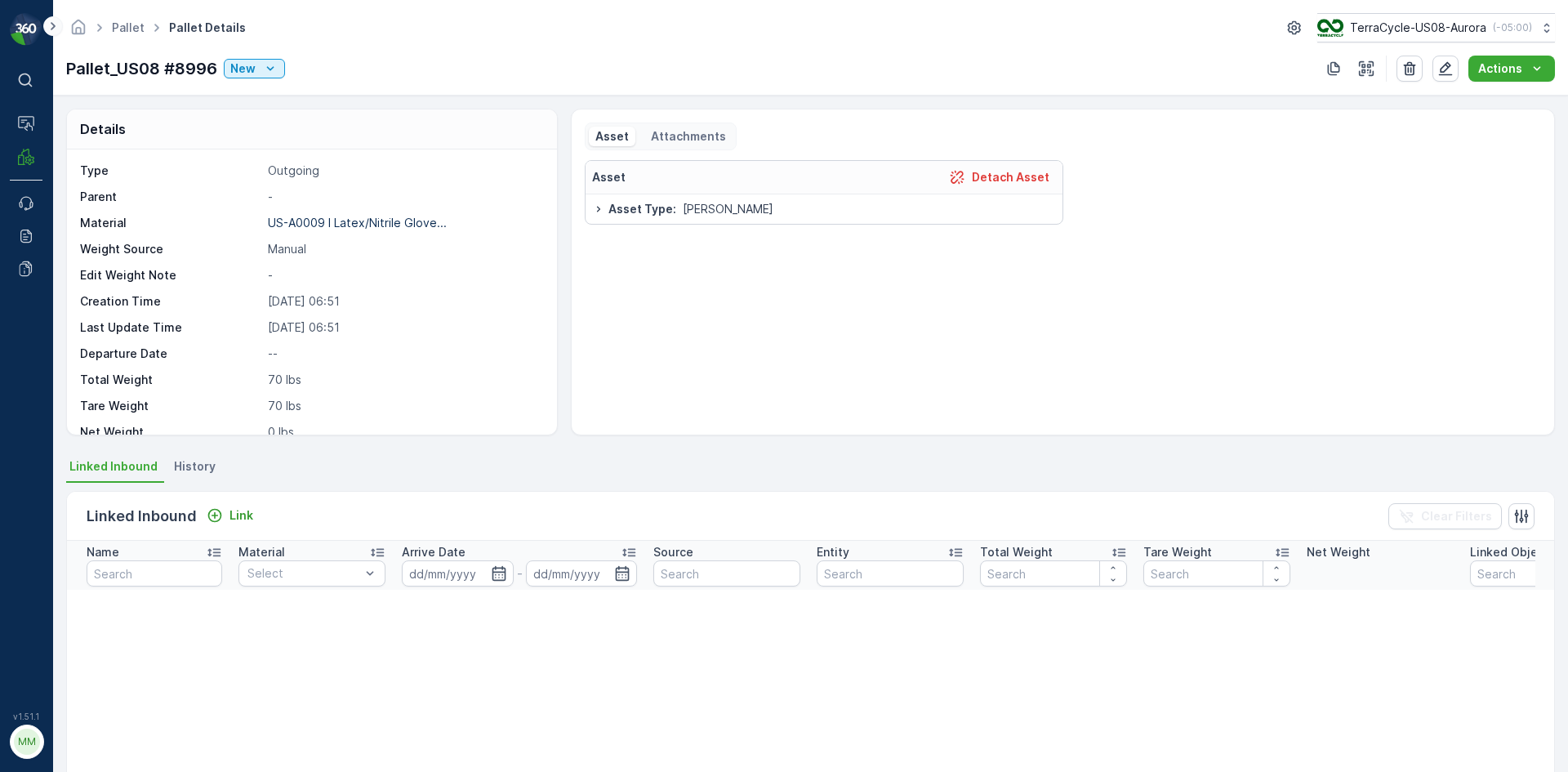
click at [52, 26] on icon at bounding box center [53, 26] width 18 height 19
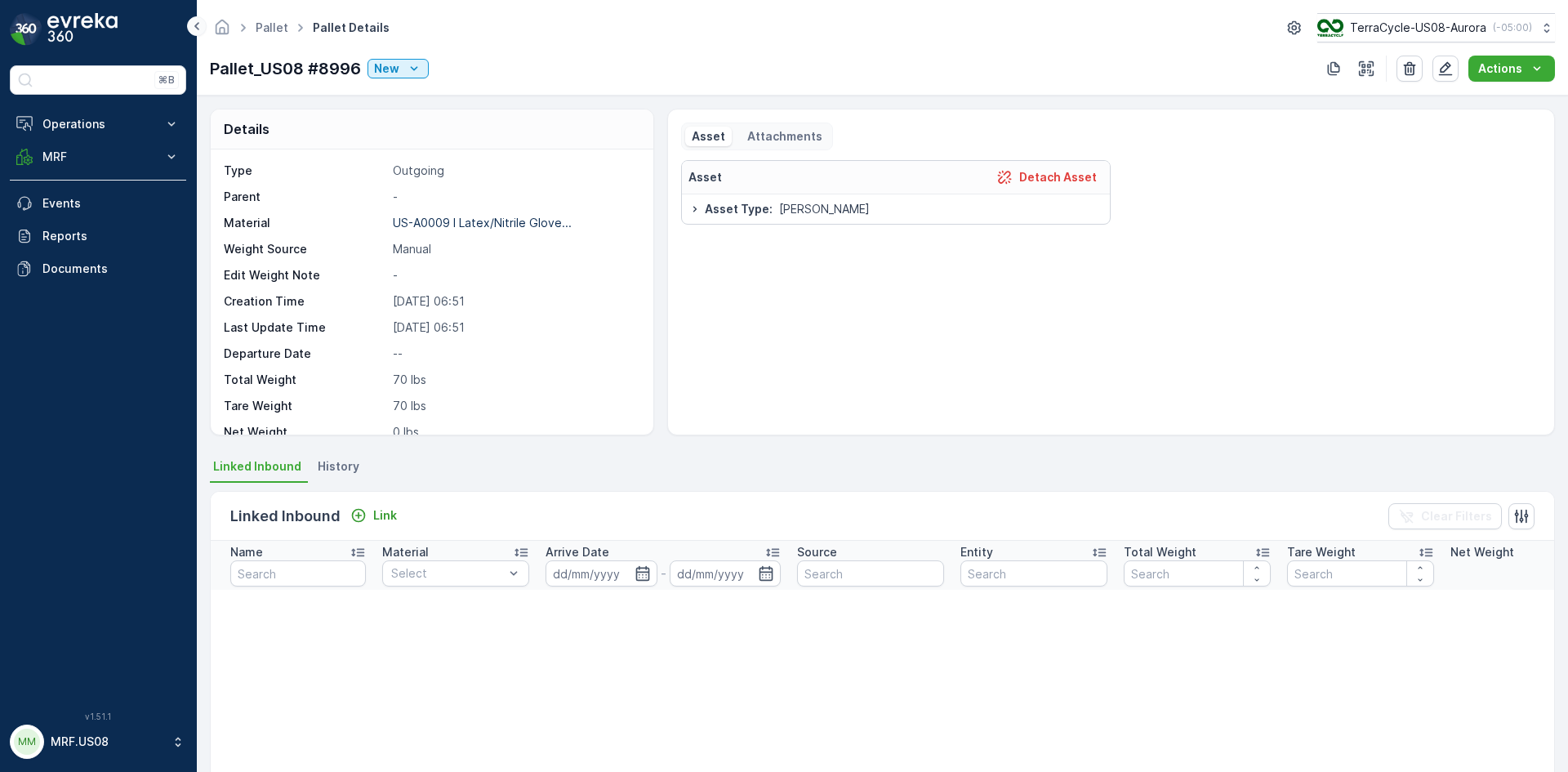
click at [189, 25] on icon at bounding box center [197, 26] width 18 height 19
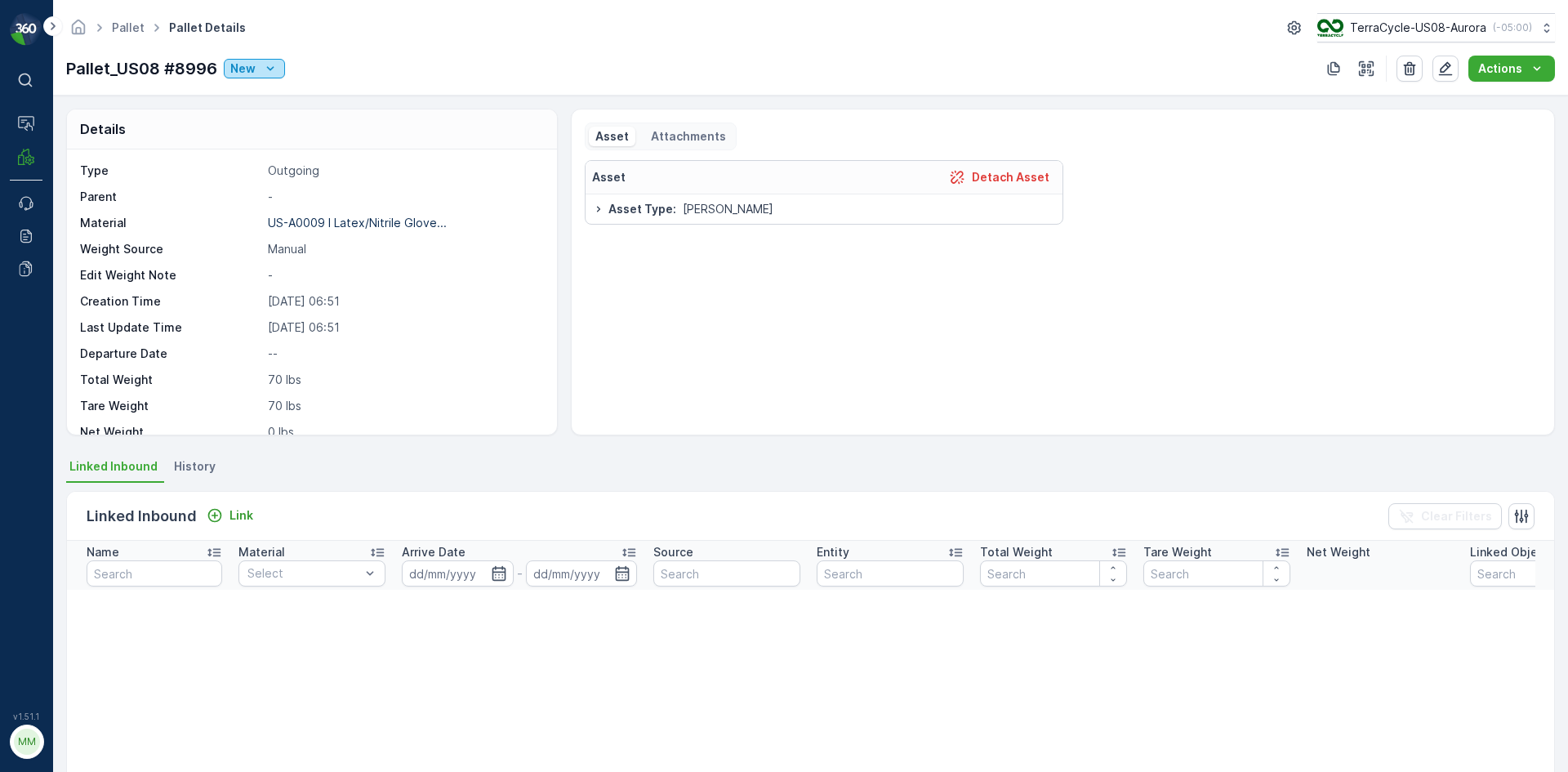
click at [235, 60] on button "New" at bounding box center [254, 68] width 62 height 19
click at [177, 23] on span "Pallet Details" at bounding box center [207, 28] width 84 height 17
click at [137, 28] on link "Pallet" at bounding box center [129, 27] width 33 height 14
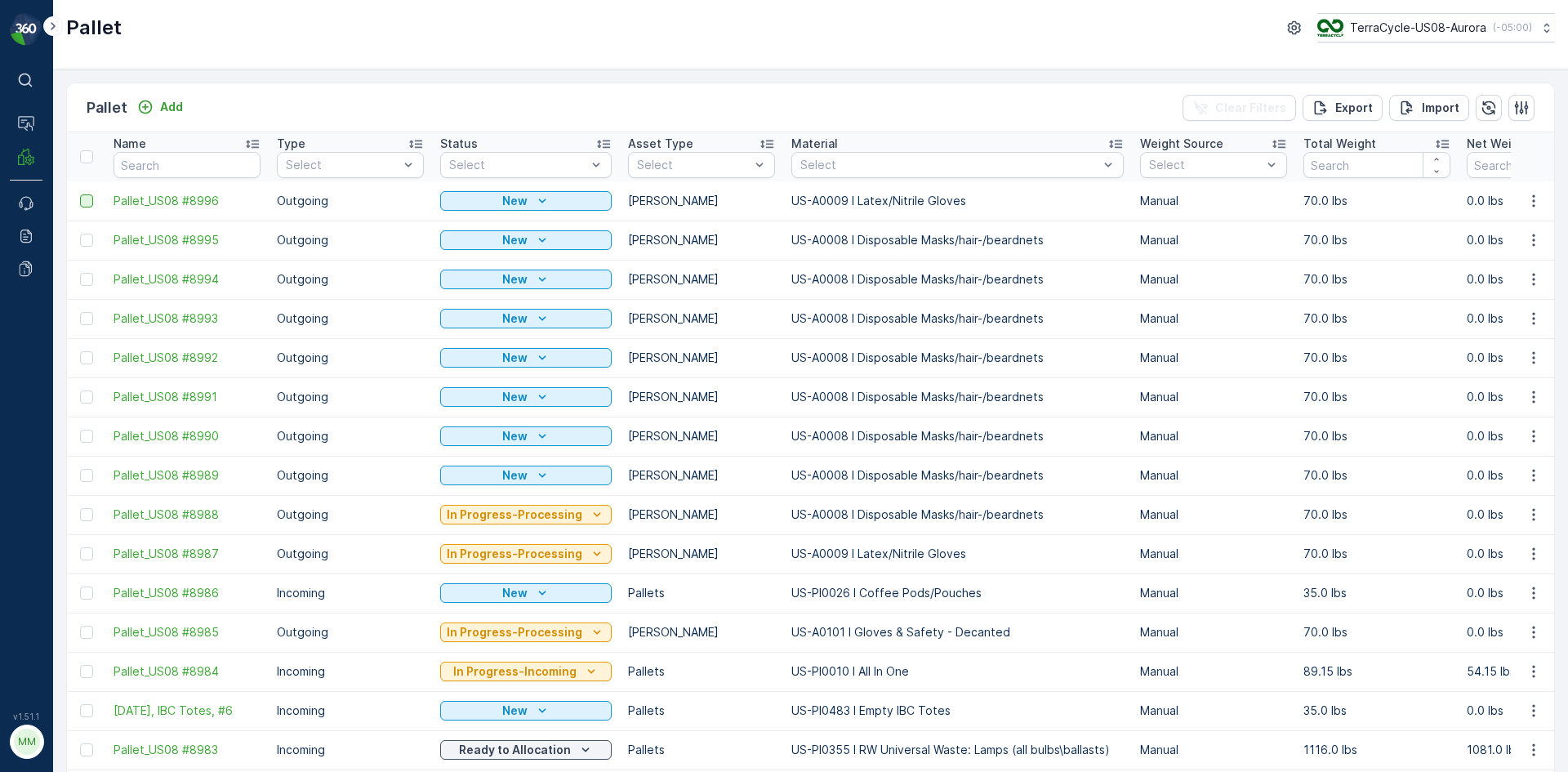
click at [90, 205] on div at bounding box center [86, 201] width 13 height 13
click at [80, 194] on input "checkbox" at bounding box center [80, 194] width 0 height 0
click at [1435, 113] on p "Print QR" at bounding box center [1429, 108] width 49 height 17
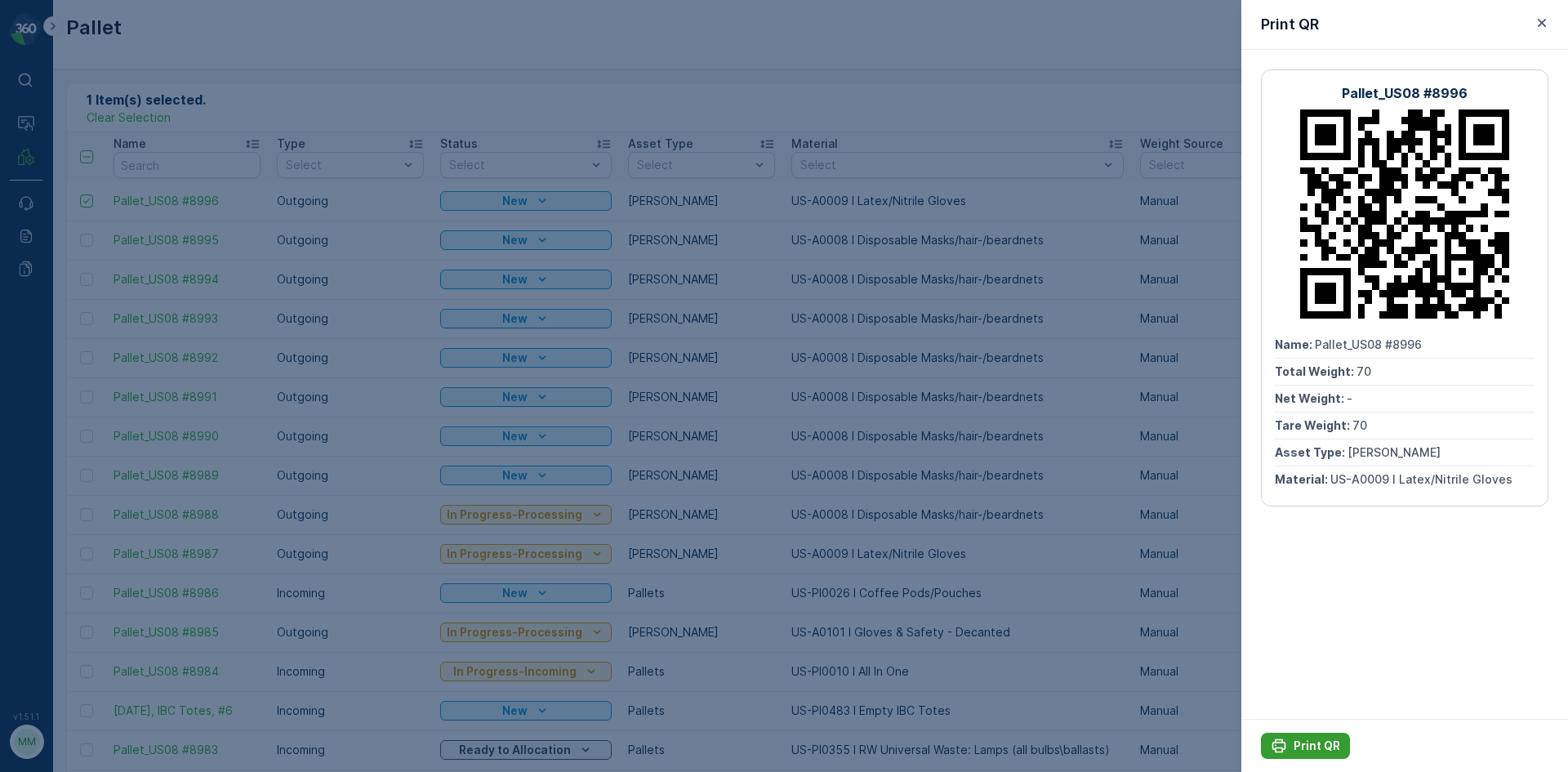
click at [1296, 745] on p "Print QR" at bounding box center [1317, 746] width 47 height 17
click at [1539, 19] on icon "button" at bounding box center [1541, 22] width 8 height 8
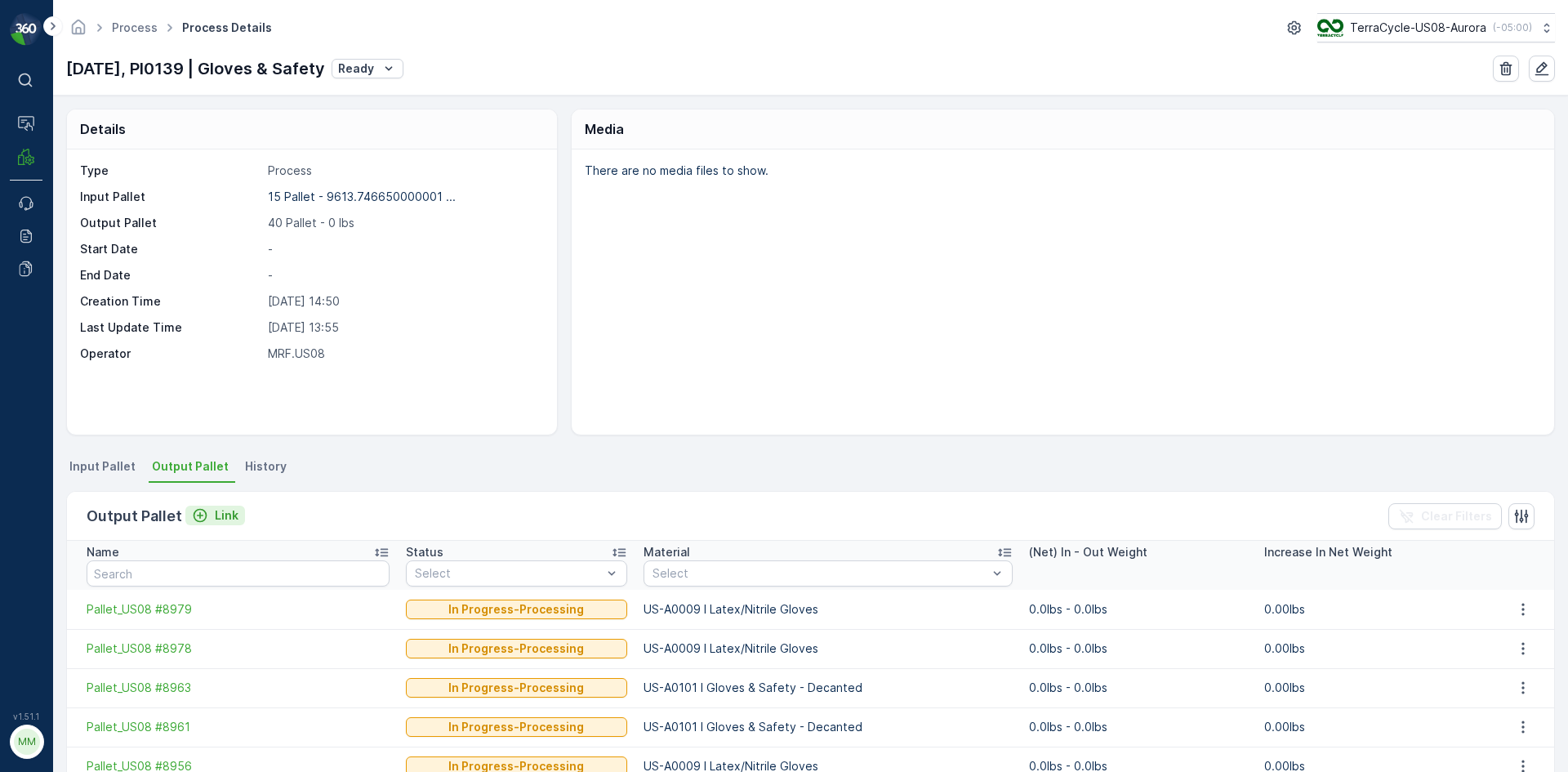
click at [222, 520] on p "Link" at bounding box center [227, 515] width 24 height 17
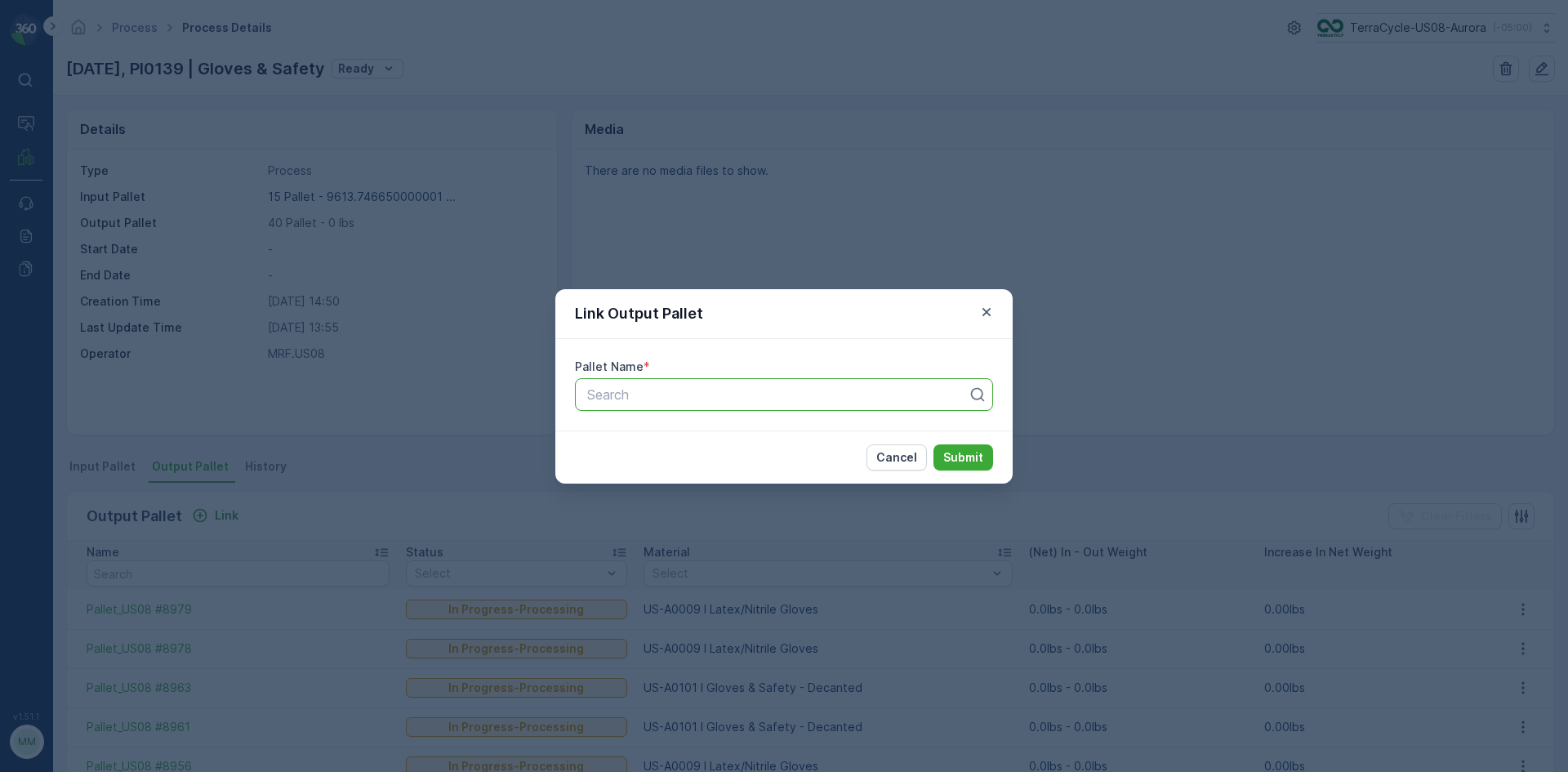
click at [616, 388] on div at bounding box center [777, 395] width 383 height 15
type input "8985"
click at [704, 457] on div "Pallet_US08 #8985" at bounding box center [784, 463] width 398 height 15
click at [978, 450] on p "Submit" at bounding box center [964, 457] width 40 height 17
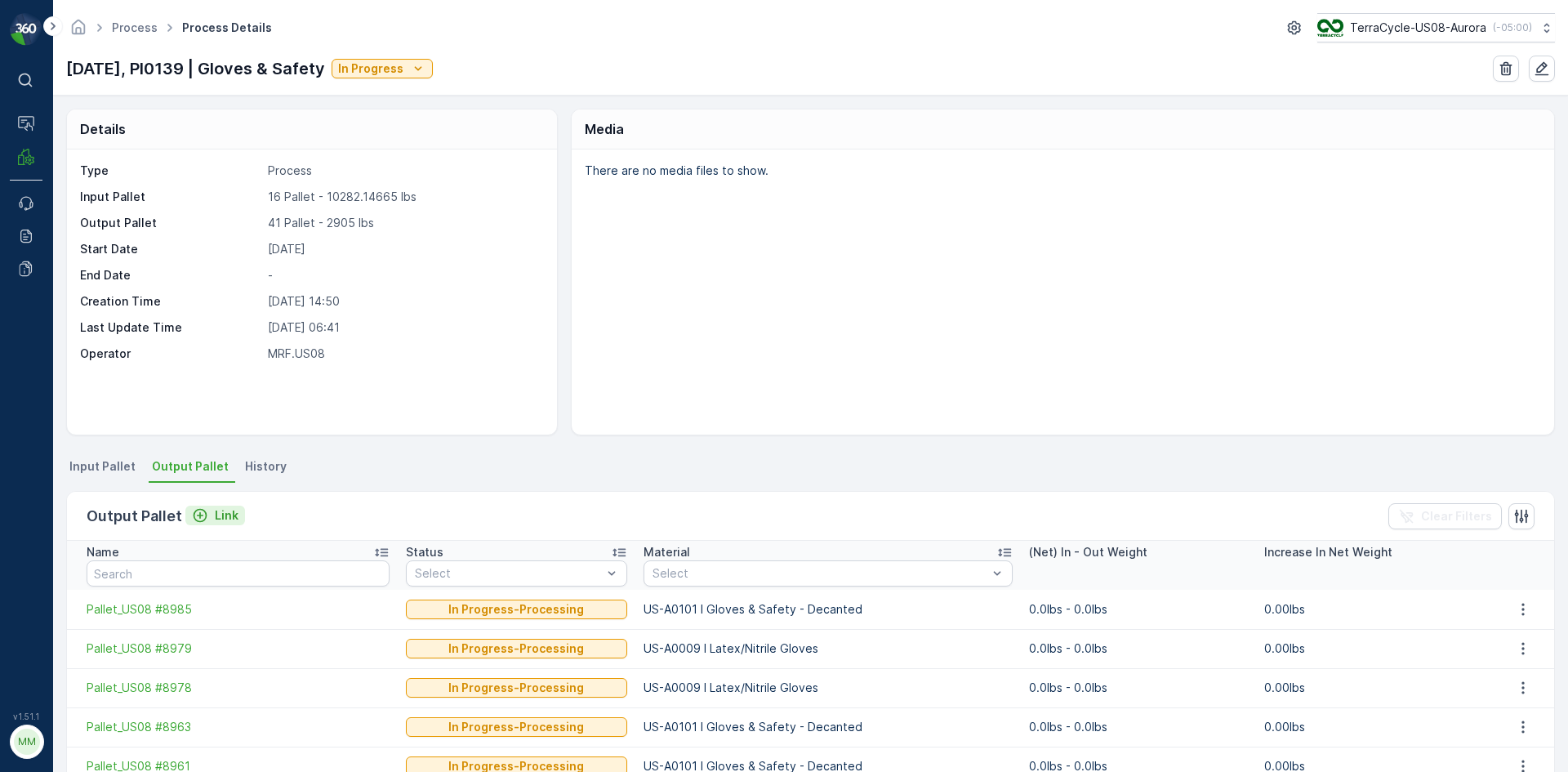
click at [227, 522] on p "Link" at bounding box center [227, 515] width 24 height 17
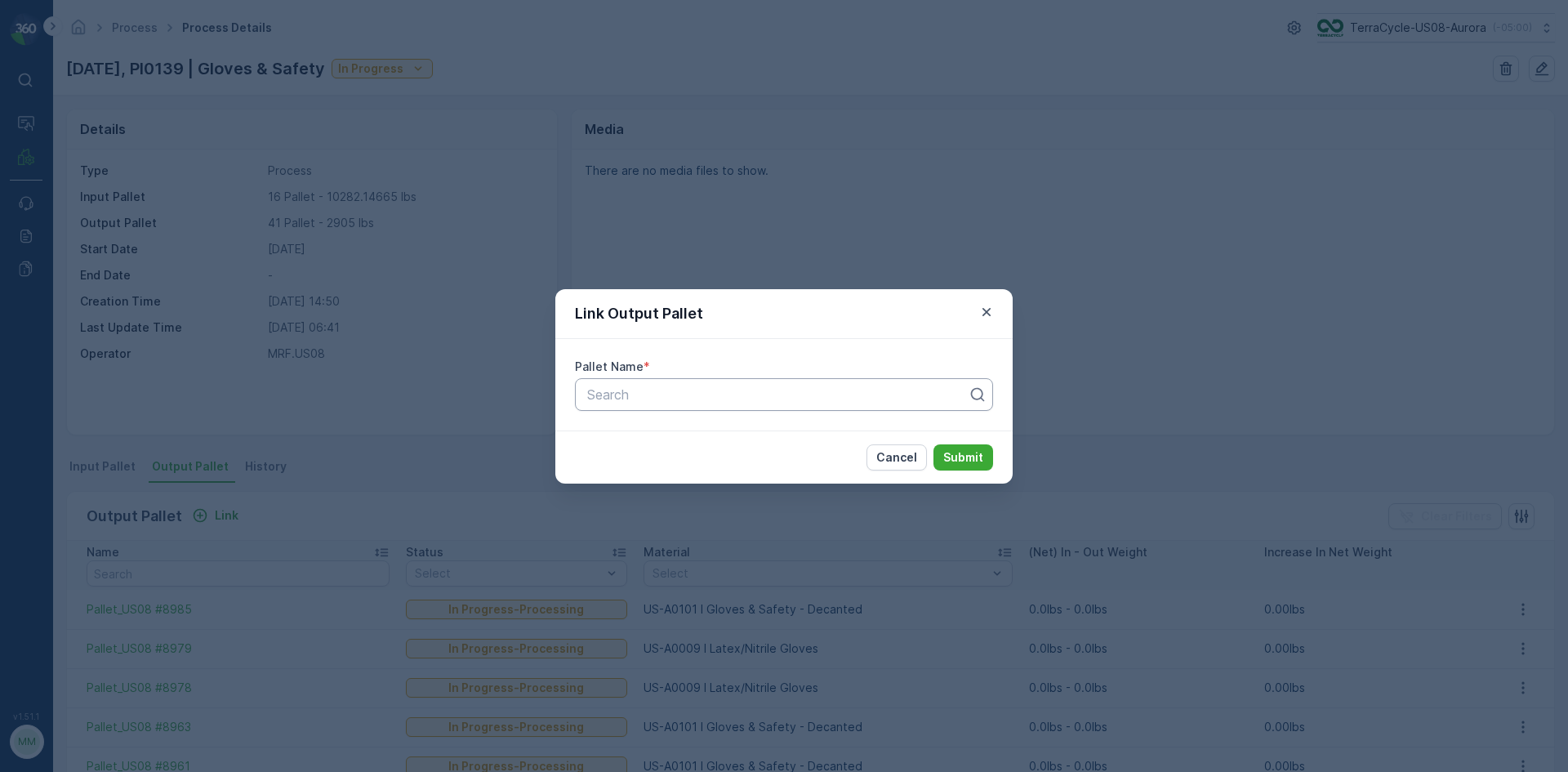
click at [762, 390] on div at bounding box center [777, 395] width 383 height 15
type input "8988"
click at [680, 464] on span "Pallet_US08 #8988" at bounding box center [644, 463] width 119 height 15
click at [971, 451] on p "Submit" at bounding box center [964, 457] width 40 height 17
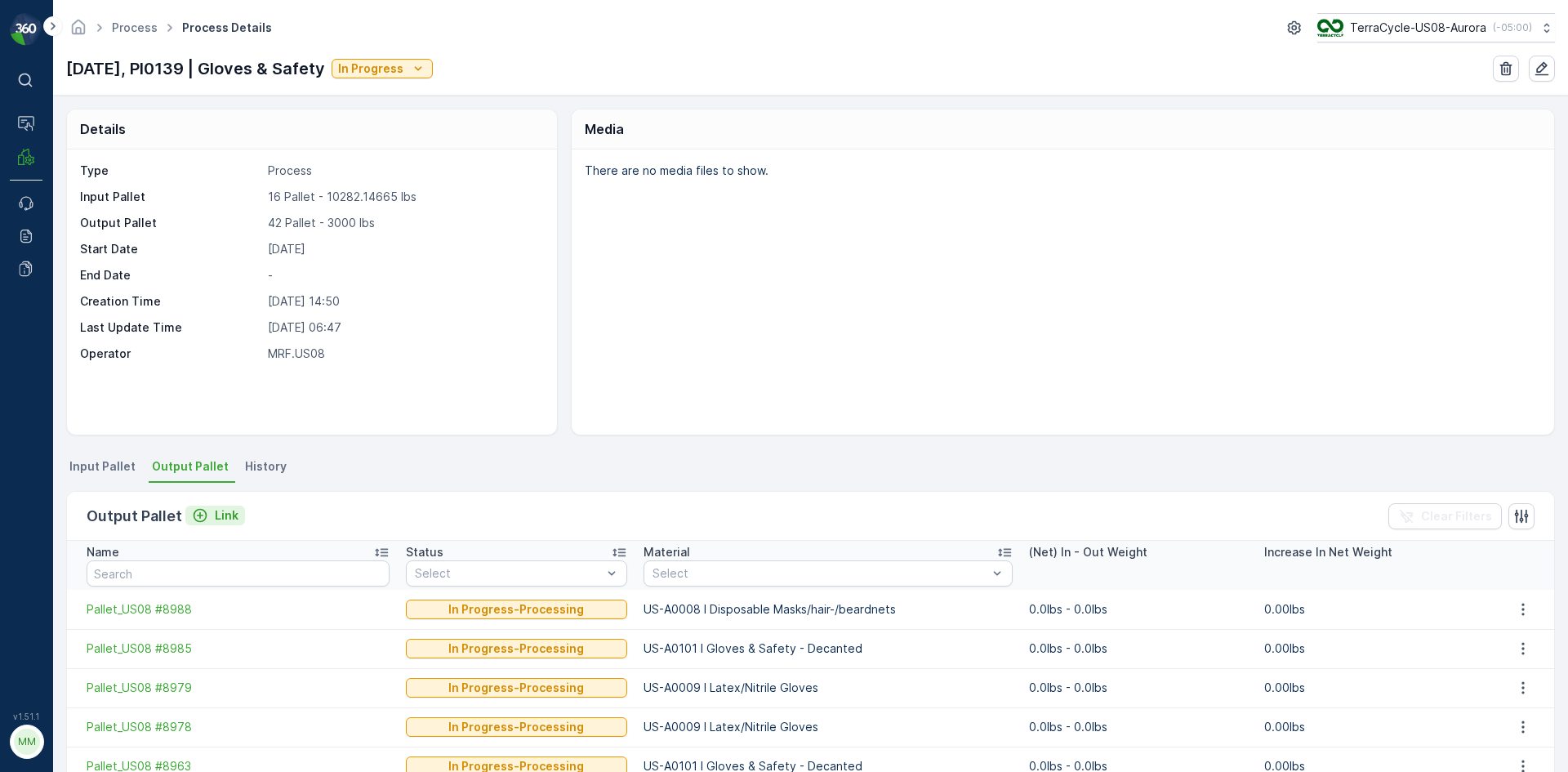
click at [236, 516] on button "Link" at bounding box center [215, 515] width 60 height 19
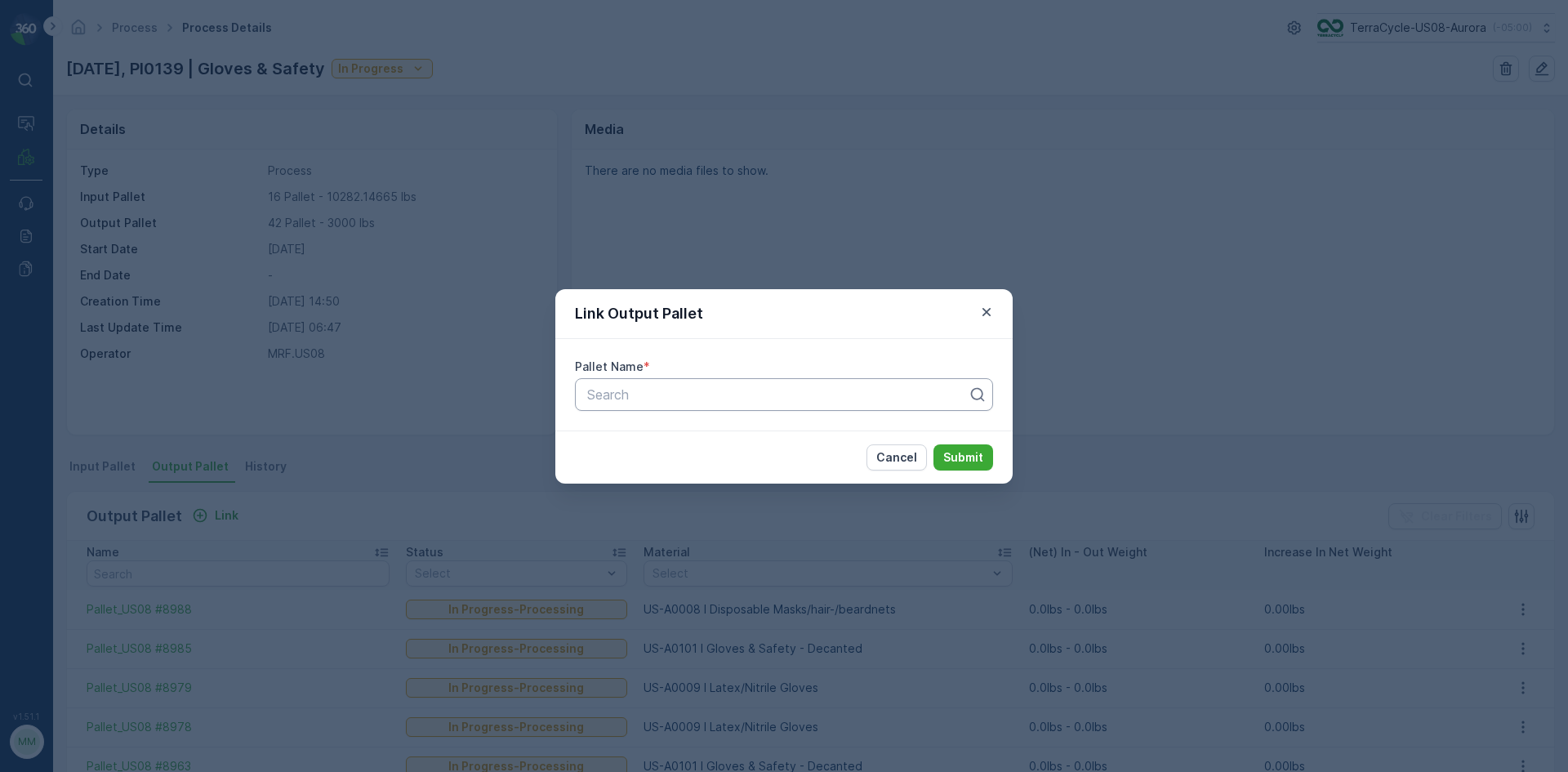
click at [692, 397] on div at bounding box center [777, 395] width 383 height 15
type input "8987"
click at [689, 466] on span "Pallet_US08 #8987" at bounding box center [644, 463] width 118 height 15
click at [952, 452] on p "Submit" at bounding box center [964, 457] width 40 height 17
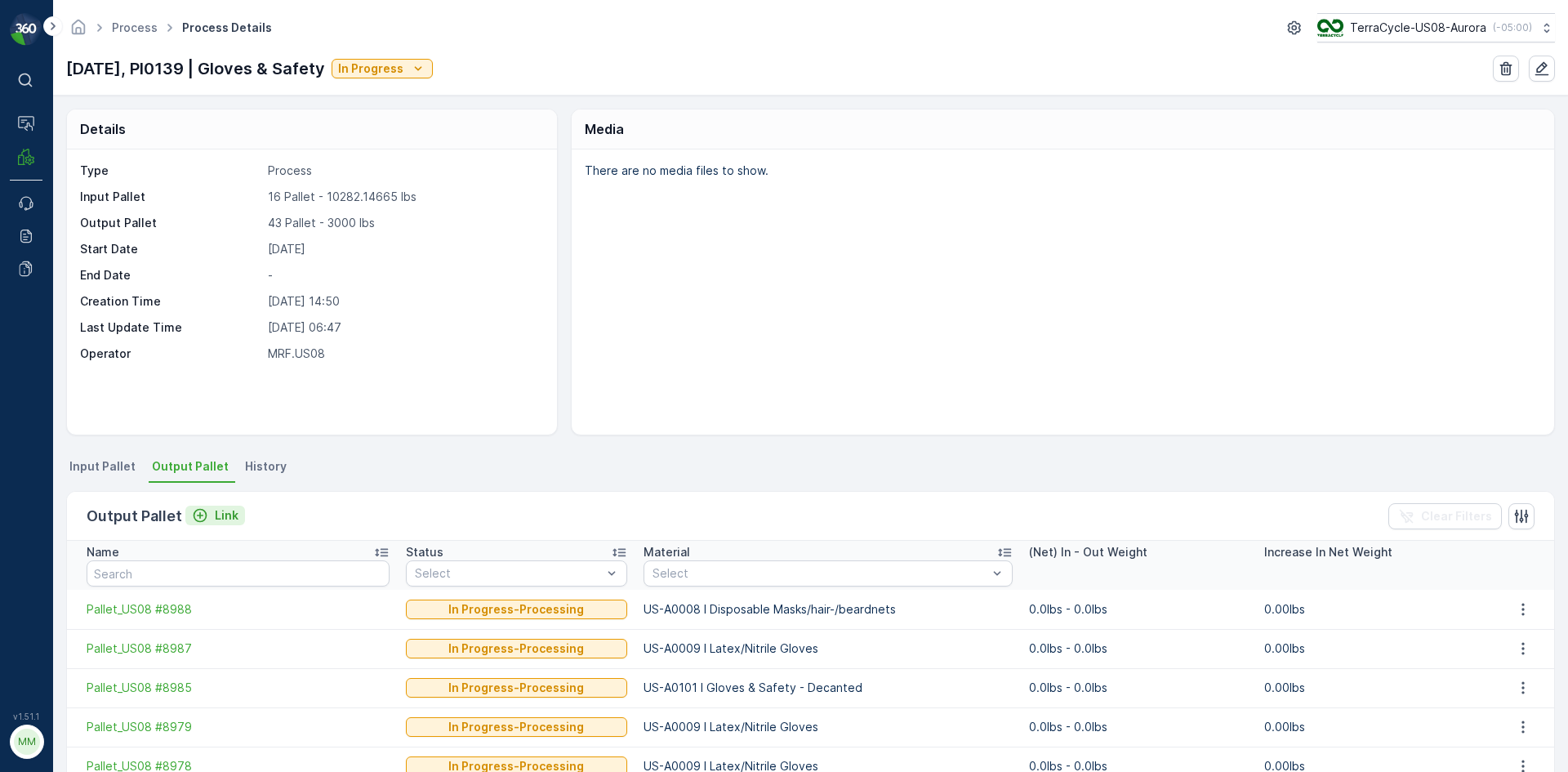
click at [220, 518] on p "Link" at bounding box center [227, 515] width 24 height 17
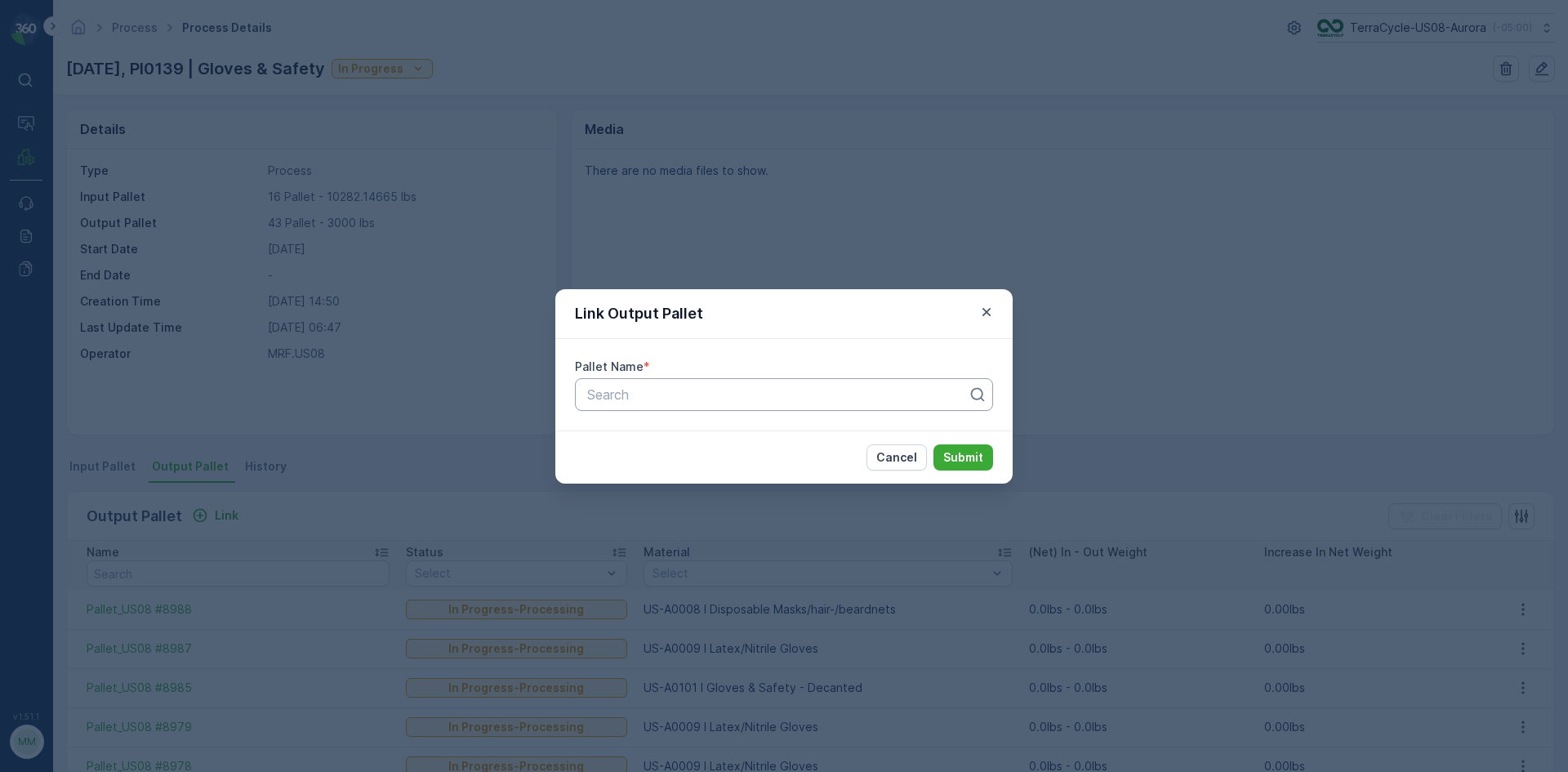
click at [681, 387] on div at bounding box center [777, 395] width 383 height 15
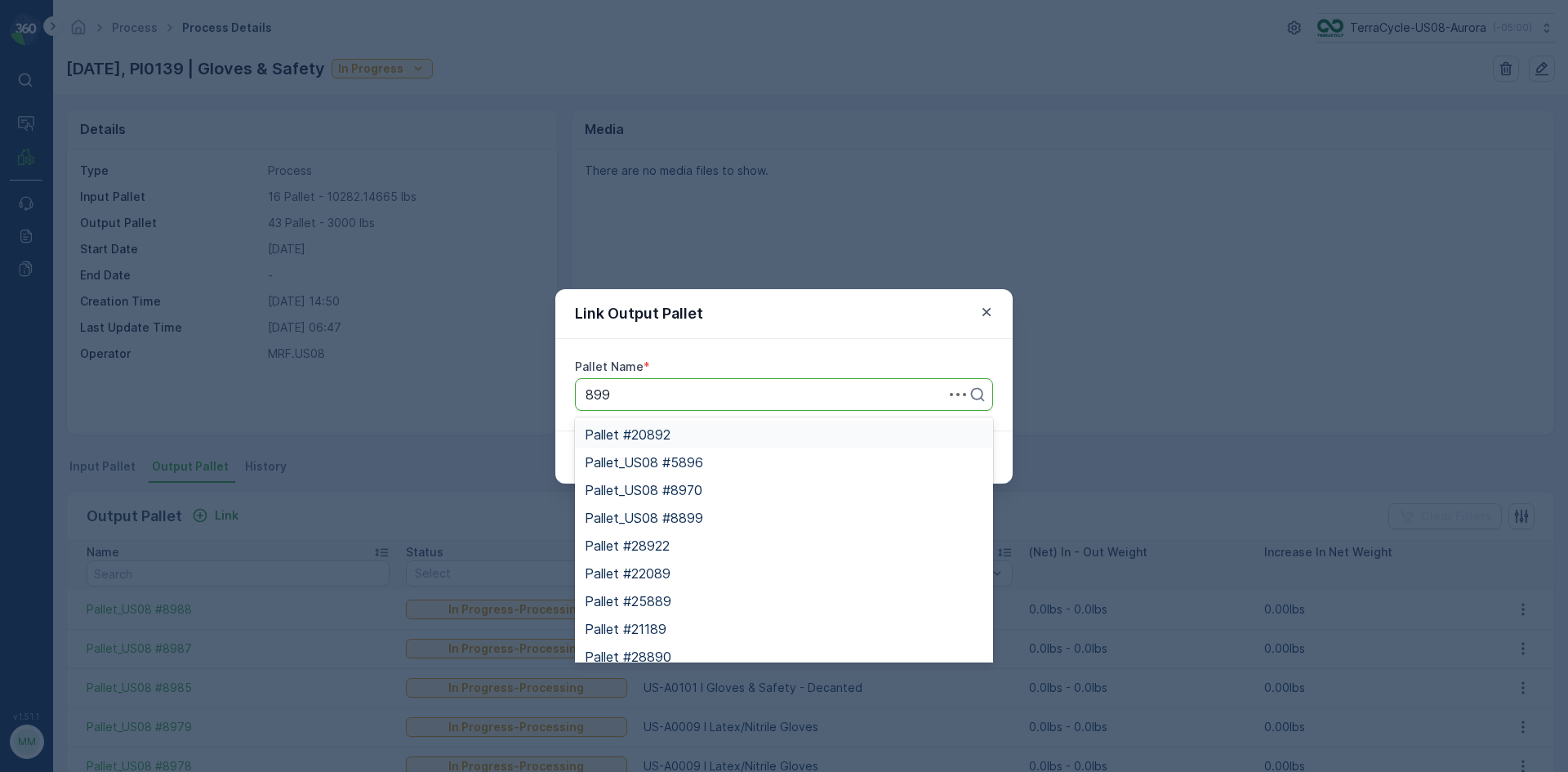
type input "8996"
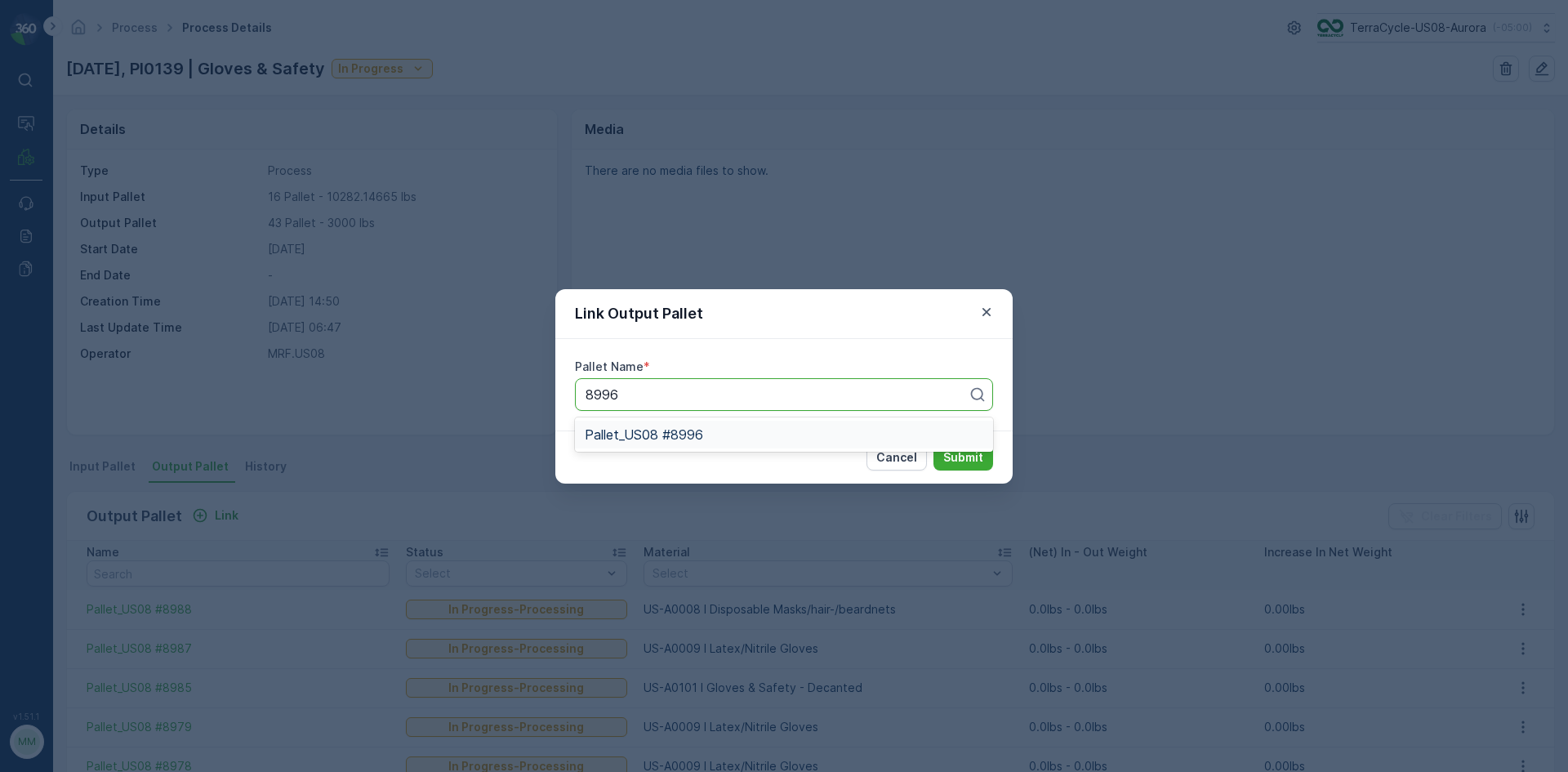
click at [692, 431] on span "Pallet_US08 #8996" at bounding box center [644, 434] width 119 height 15
click at [952, 457] on p "Submit" at bounding box center [964, 457] width 40 height 17
